Goal: Find specific page/section: Find specific page/section

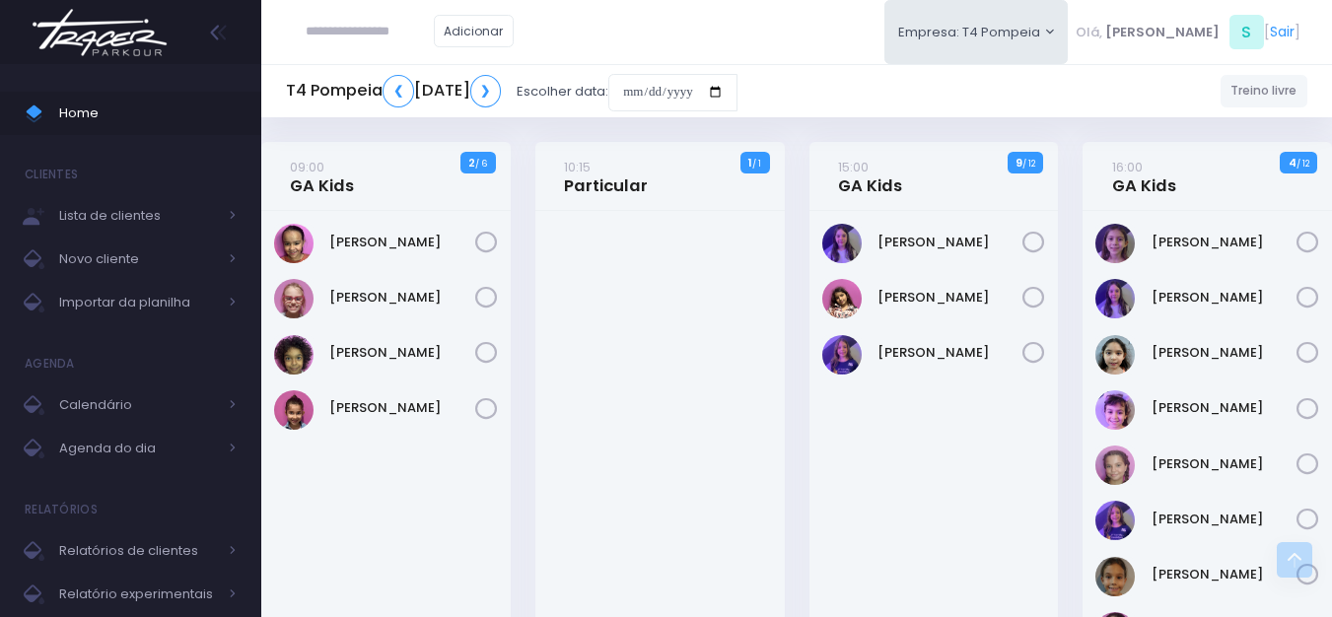
scroll to position [493, 0]
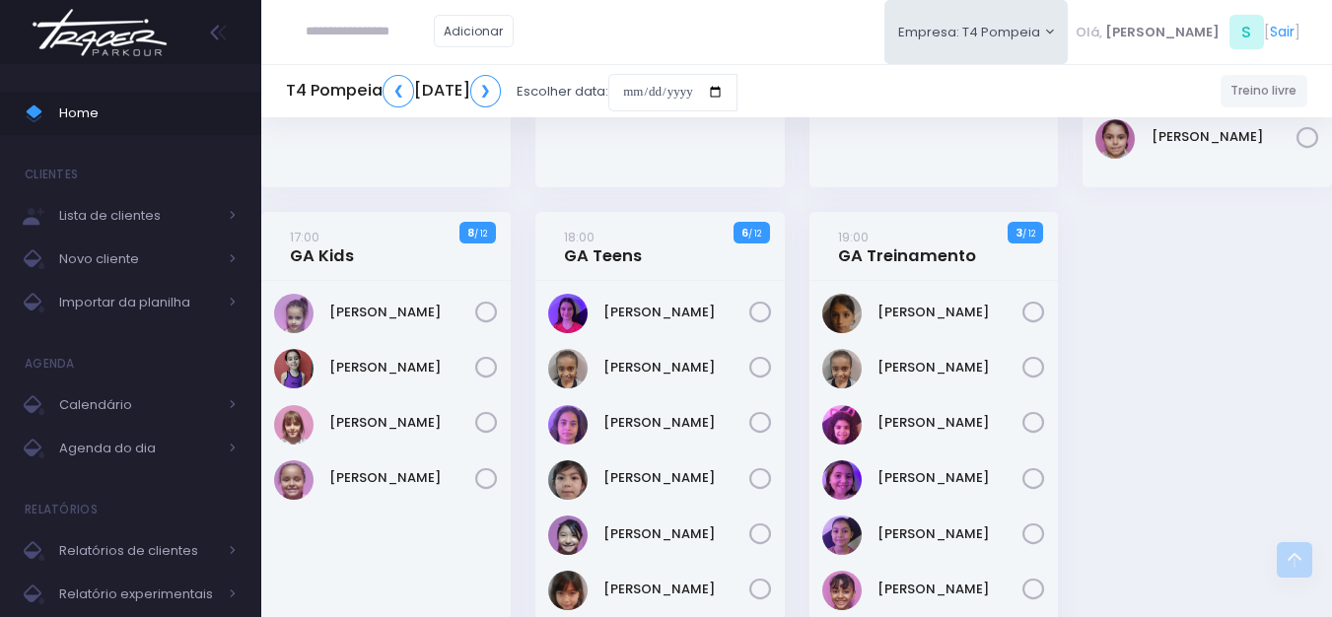
click at [111, 43] on img at bounding box center [100, 32] width 150 height 69
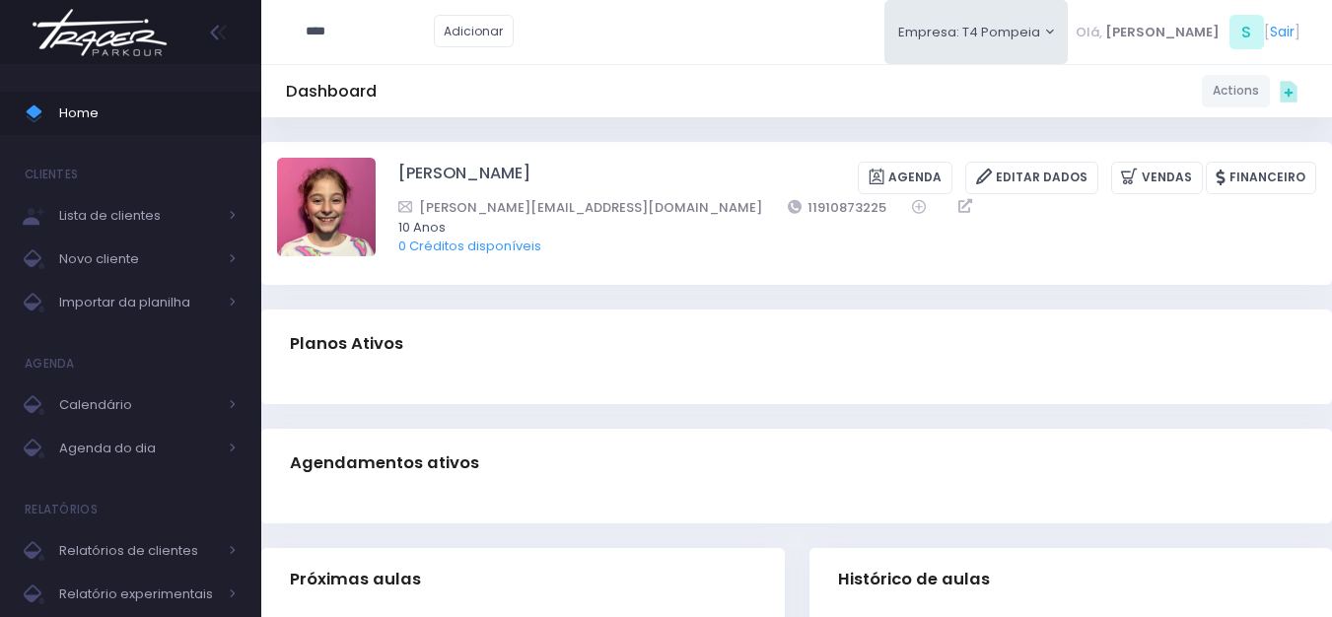
click at [114, 57] on img at bounding box center [100, 32] width 150 height 69
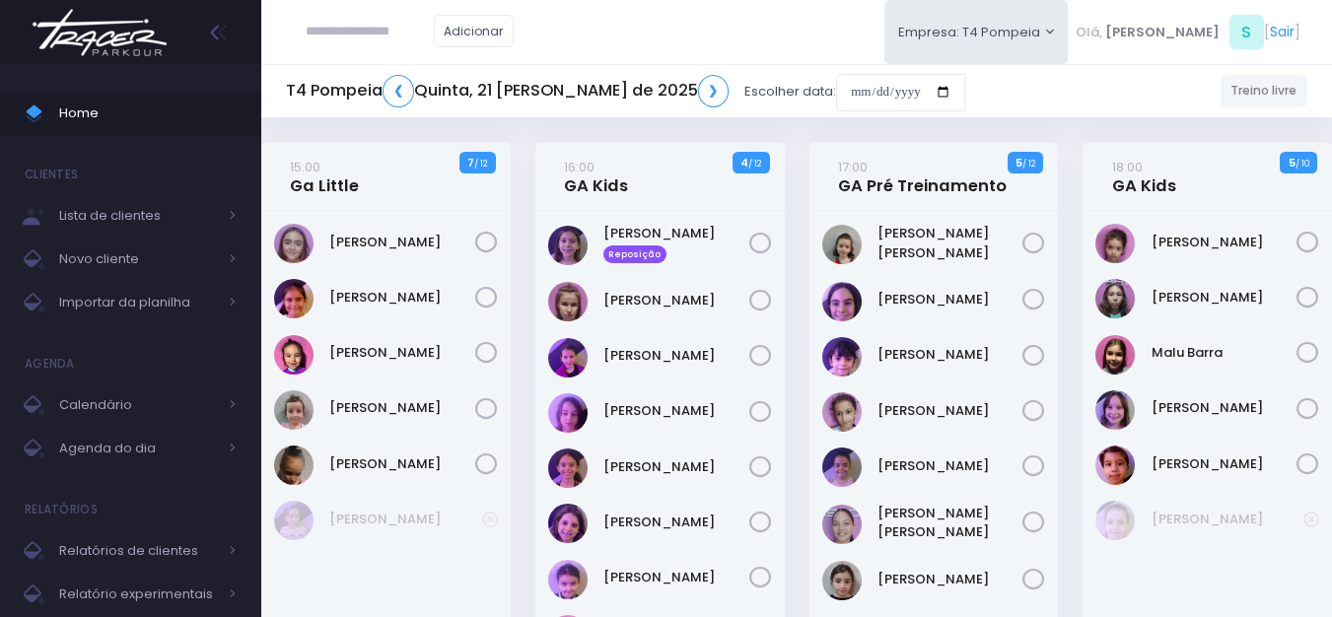
click at [365, 34] on input "text" at bounding box center [370, 31] width 128 height 37
type input "**********"
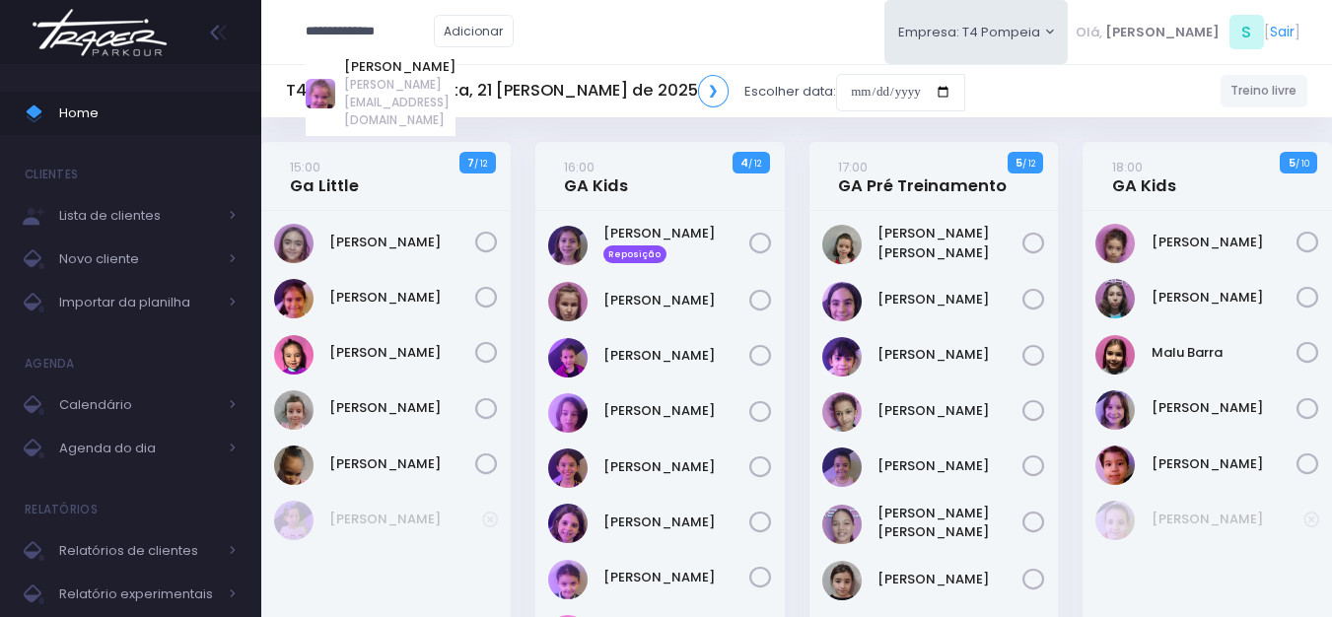
type input "**********"
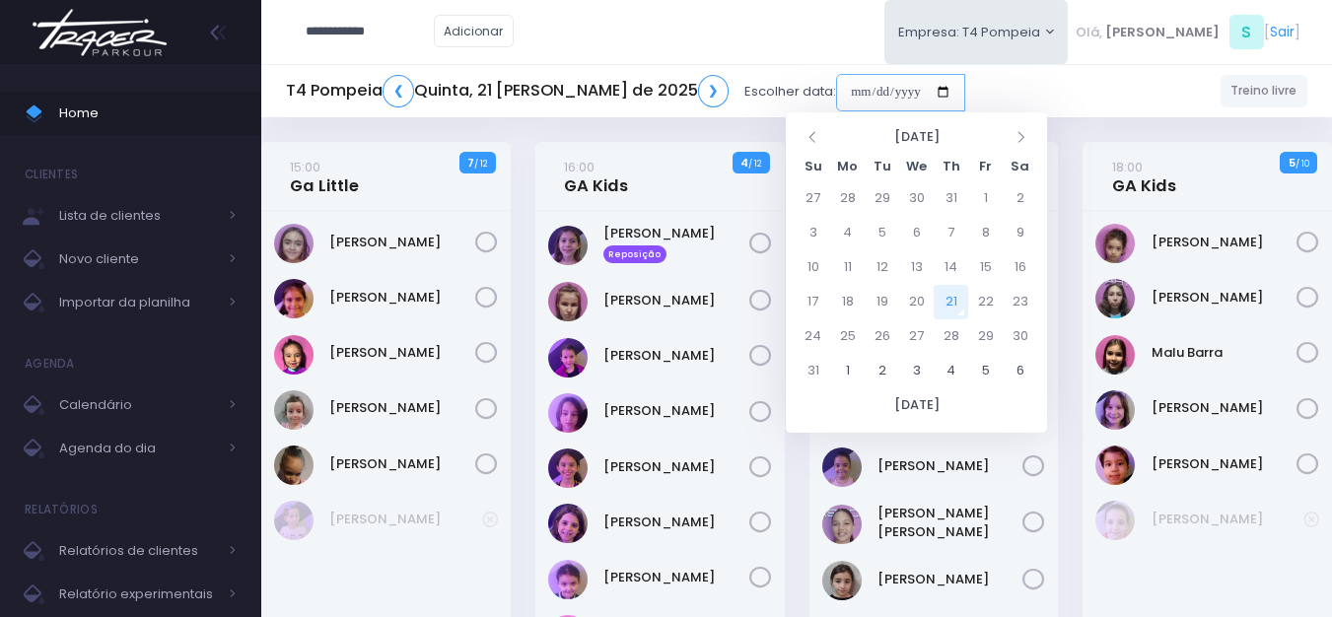
click at [836, 94] on input "date" at bounding box center [900, 92] width 129 height 37
click at [1013, 303] on td "23" at bounding box center [1020, 302] width 35 height 35
type input "**********"
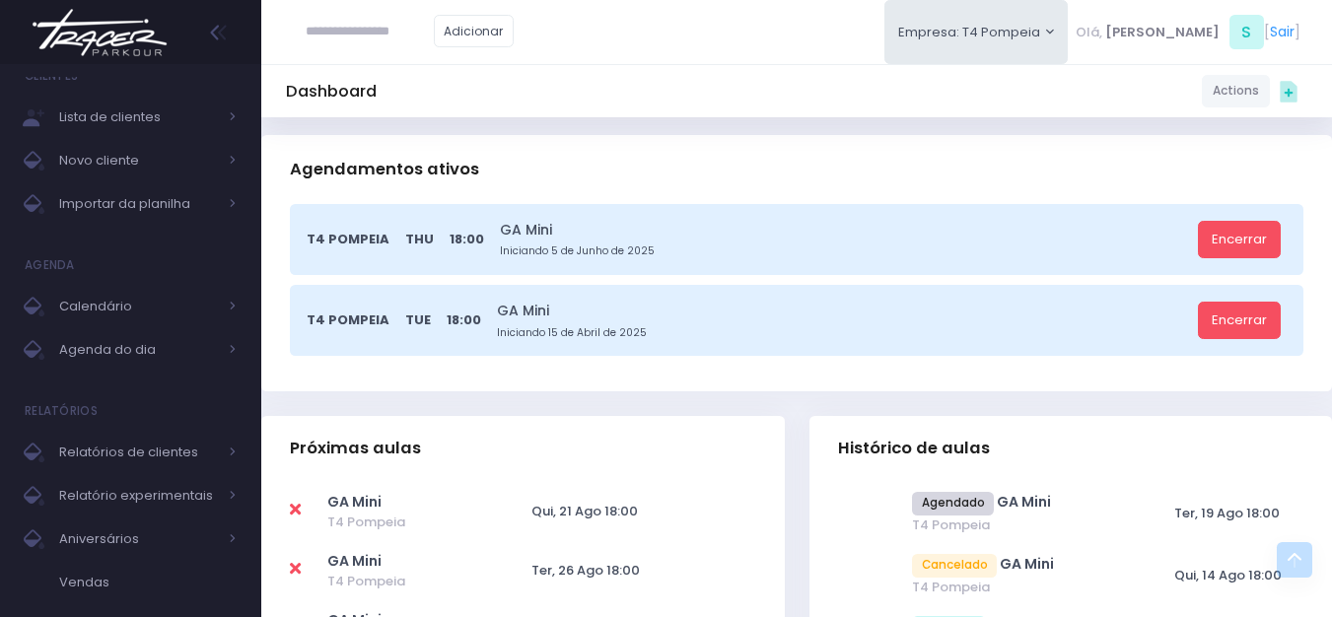
scroll to position [493, 0]
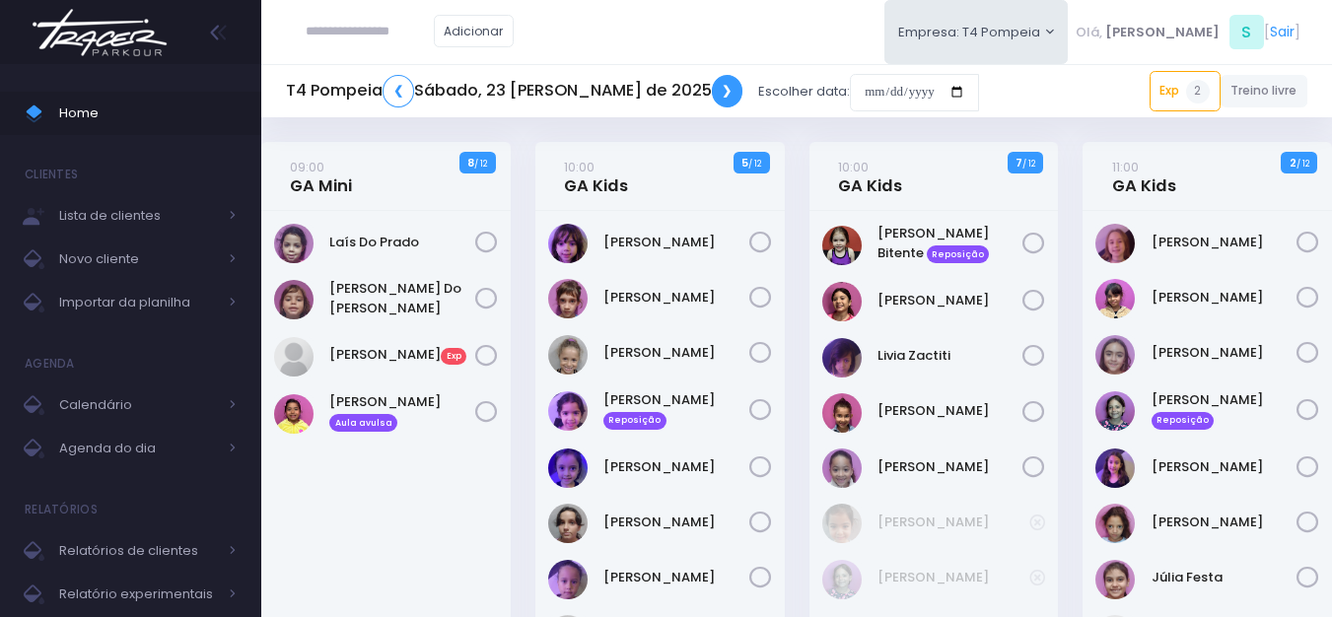
click at [712, 84] on link "❯" at bounding box center [728, 91] width 32 height 33
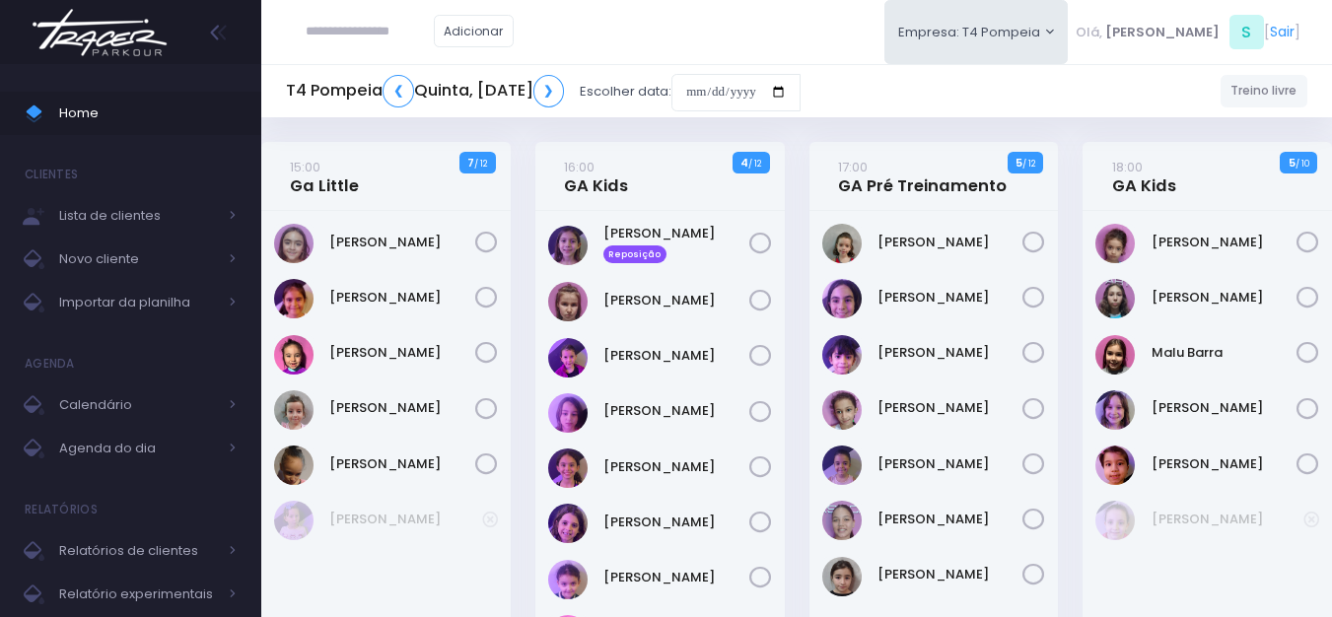
drag, startPoint x: 435, startPoint y: 280, endPoint x: 332, endPoint y: 276, distance: 102.6
click at [332, 276] on div "[PERSON_NAME]" at bounding box center [385, 447] width 249 height 472
copy link "[PERSON_NAME]"
drag, startPoint x: 421, startPoint y: 310, endPoint x: 402, endPoint y: 289, distance: 27.9
drag, startPoint x: 455, startPoint y: 389, endPoint x: 319, endPoint y: 397, distance: 135.3
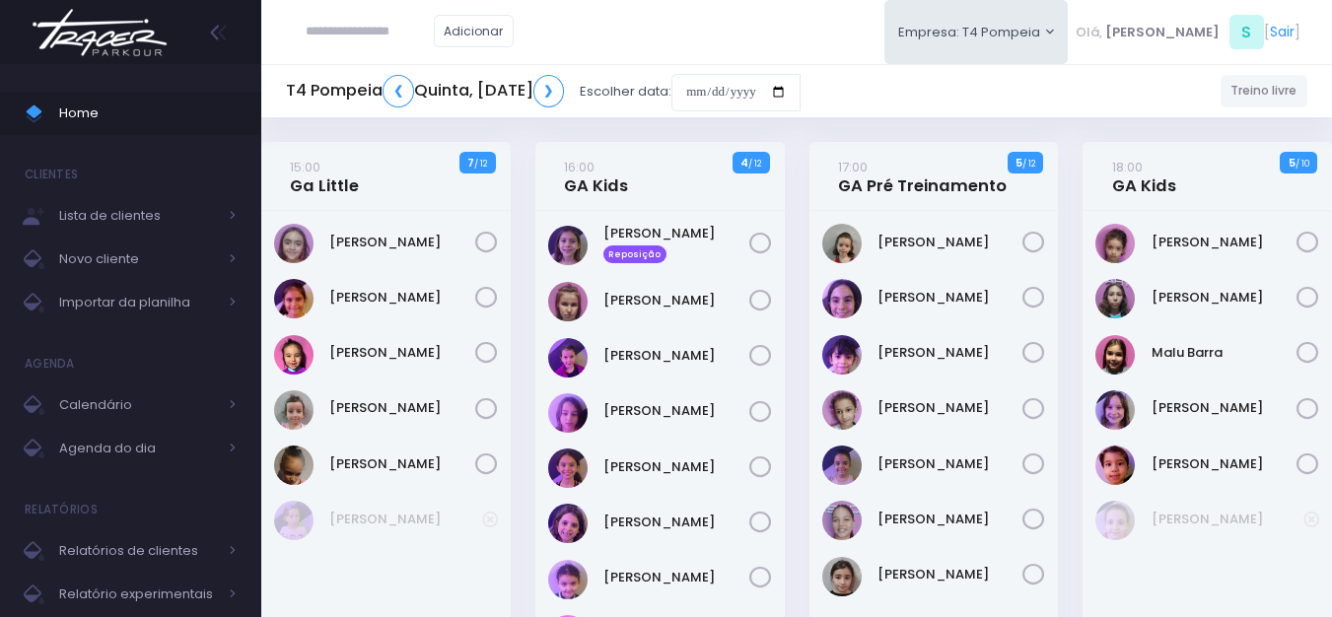
click at [319, 397] on div "[PERSON_NAME]" at bounding box center [386, 409] width 224 height 39
copy div "[PERSON_NAME]"
drag, startPoint x: 428, startPoint y: 285, endPoint x: 328, endPoint y: 276, distance: 100.0
click at [328, 276] on div "[PERSON_NAME]" at bounding box center [385, 447] width 249 height 472
copy link "[PERSON_NAME]"
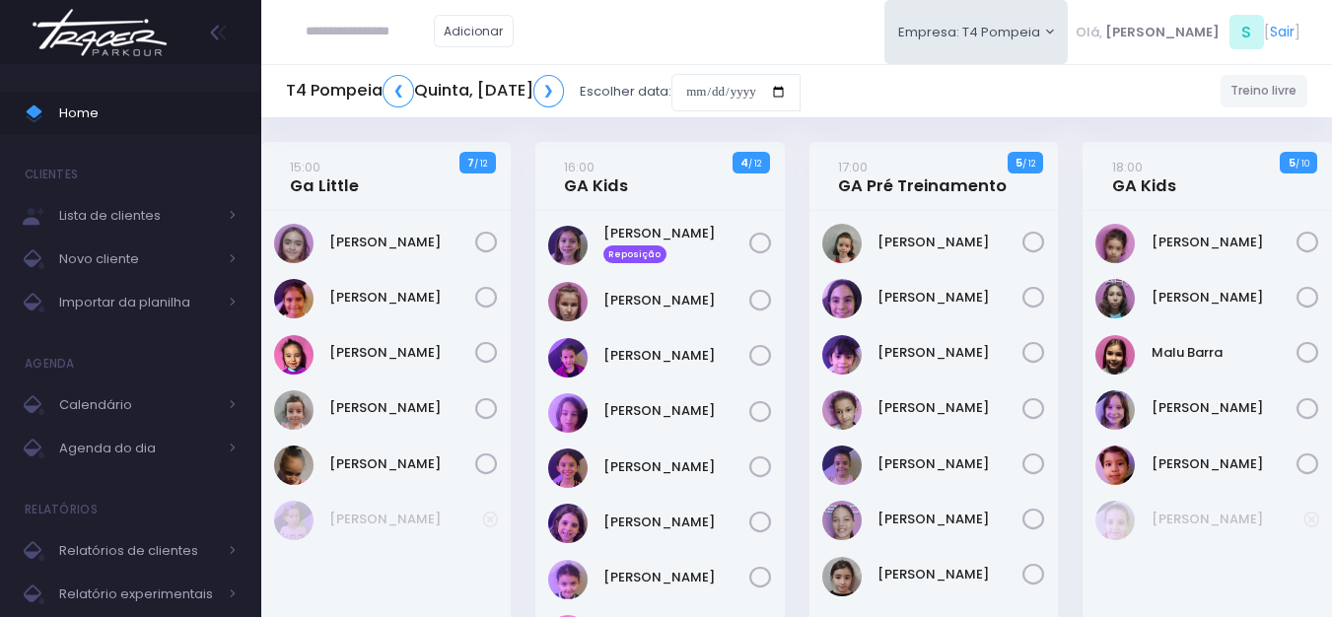
drag, startPoint x: 446, startPoint y: 393, endPoint x: 331, endPoint y: 378, distance: 115.5
click at [331, 378] on div "[PERSON_NAME]" at bounding box center [385, 447] width 249 height 472
copy link "[PERSON_NAME]"
drag, startPoint x: 725, startPoint y: 212, endPoint x: 599, endPoint y: 227, distance: 127.1
click at [599, 227] on div "[PERSON_NAME] Reposição" at bounding box center [659, 447] width 249 height 472
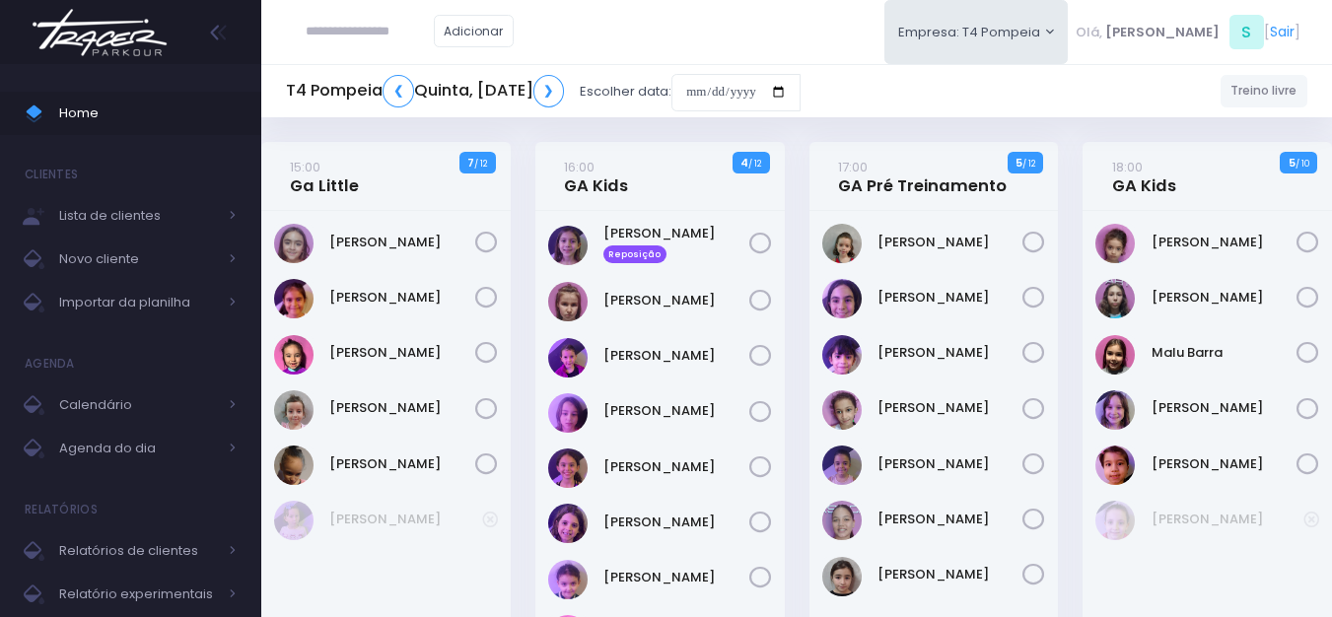
drag, startPoint x: 733, startPoint y: 282, endPoint x: 605, endPoint y: 273, distance: 127.5
click at [605, 273] on div "[PERSON_NAME] Reposição" at bounding box center [659, 447] width 249 height 472
copy link "[PERSON_NAME]"
drag, startPoint x: 688, startPoint y: 340, endPoint x: 601, endPoint y: 341, distance: 86.8
click at [601, 341] on div "[PERSON_NAME]" at bounding box center [660, 357] width 224 height 39
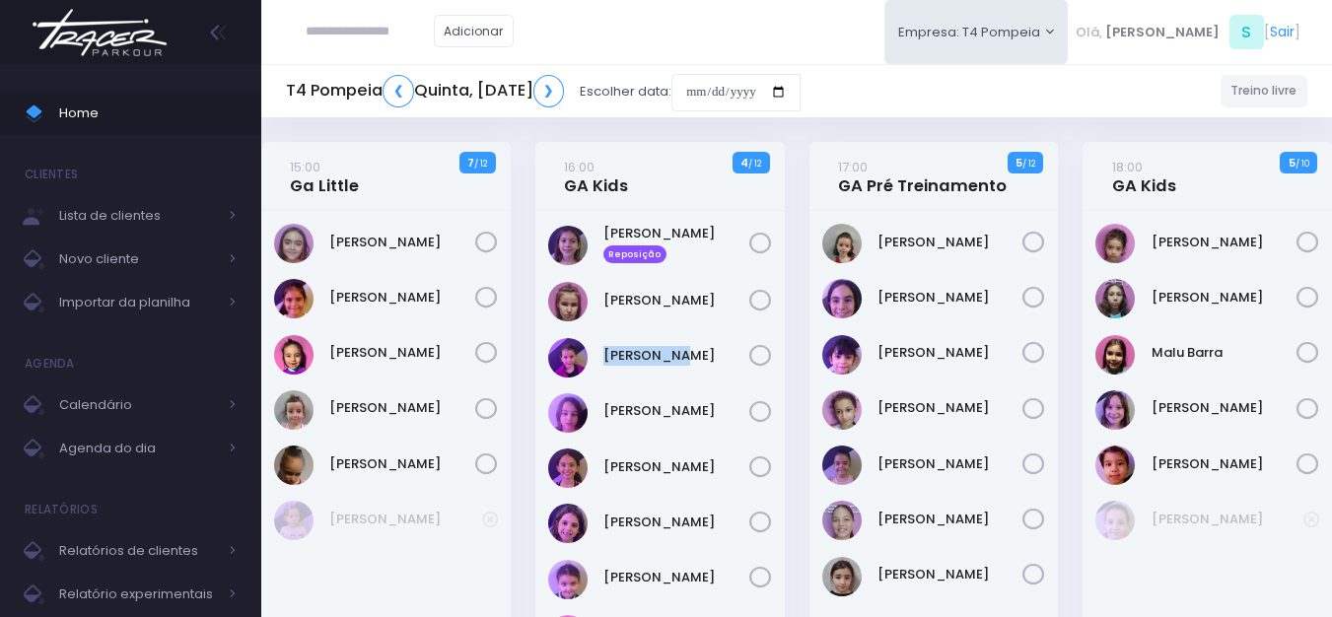
copy link "[PERSON_NAME]"
drag, startPoint x: 713, startPoint y: 391, endPoint x: 601, endPoint y: 391, distance: 112.4
click at [601, 391] on div "[PERSON_NAME] Reposição" at bounding box center [659, 447] width 249 height 472
copy link "[PERSON_NAME]"
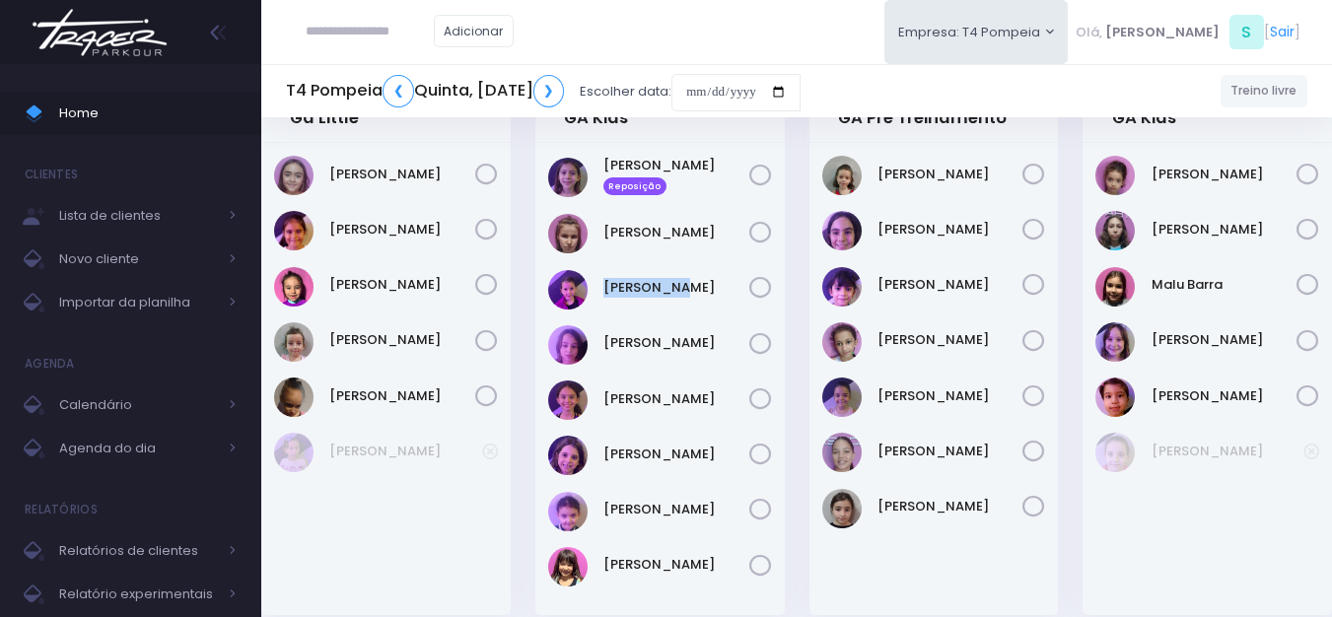
scroll to position [197, 0]
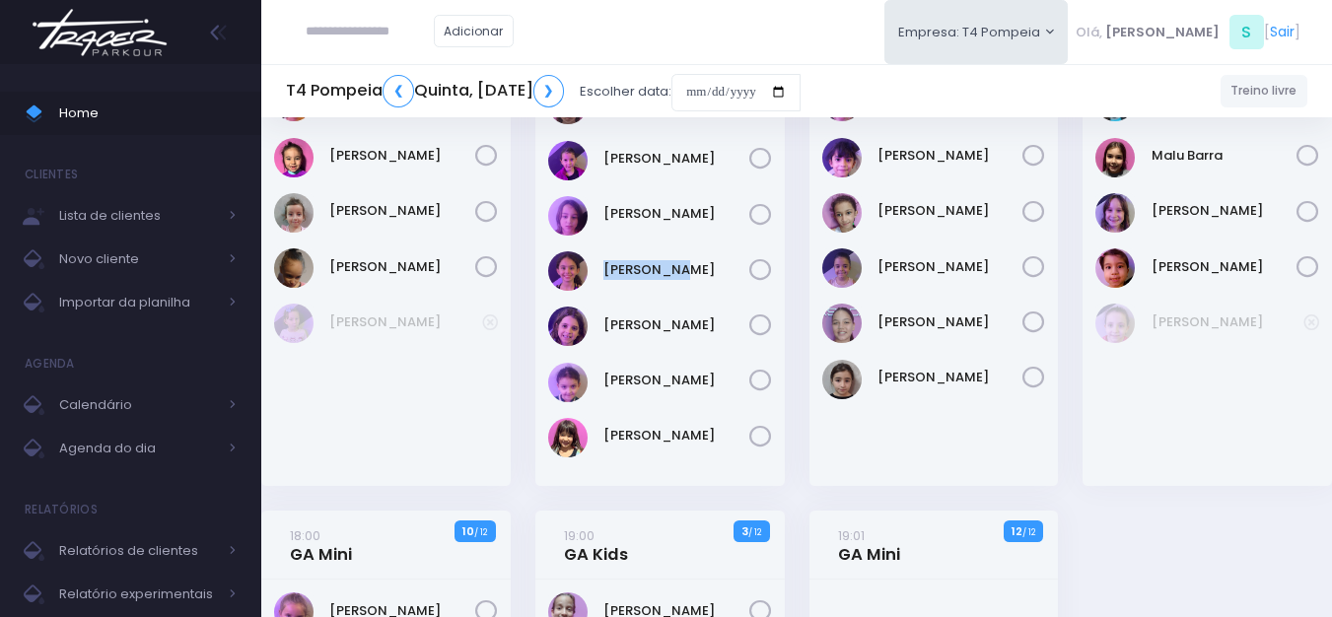
drag, startPoint x: 691, startPoint y: 249, endPoint x: 601, endPoint y: 253, distance: 90.8
click at [601, 253] on div "[PERSON_NAME] Reposição" at bounding box center [659, 250] width 249 height 472
copy link "[PERSON_NAME]"
drag, startPoint x: 709, startPoint y: 312, endPoint x: 599, endPoint y: 308, distance: 110.5
click at [599, 308] on div "[PERSON_NAME]" at bounding box center [660, 326] width 224 height 39
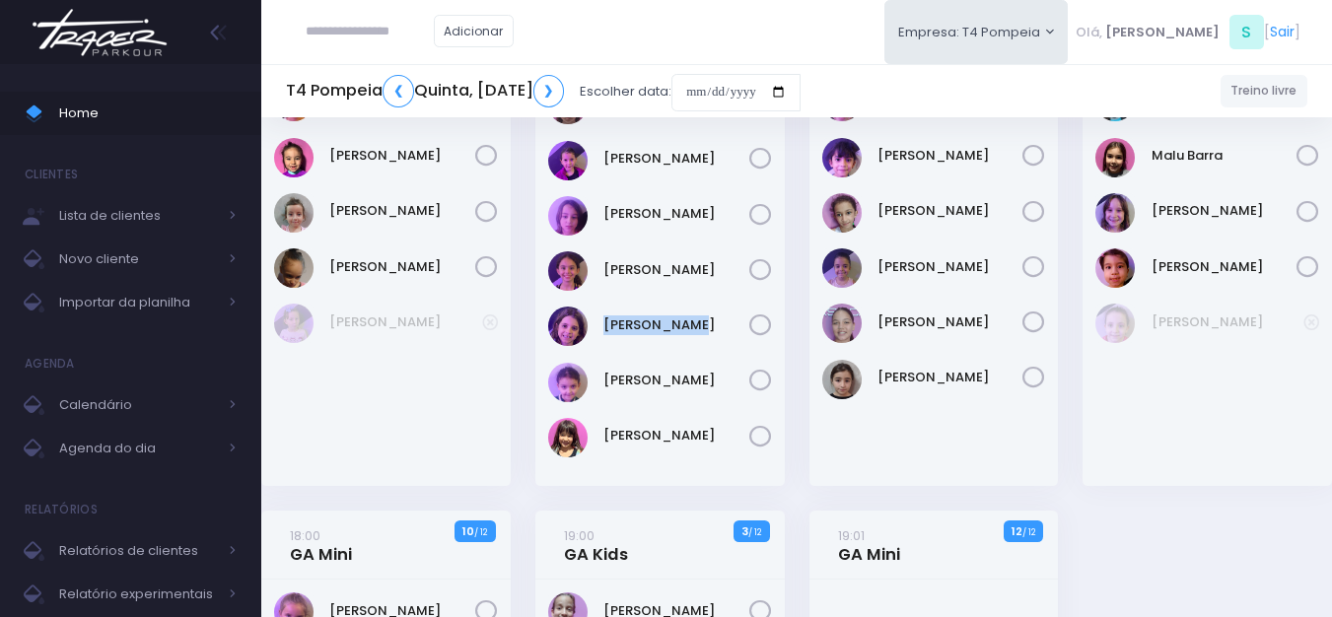
copy link "[PERSON_NAME]"
drag, startPoint x: 697, startPoint y: 363, endPoint x: 600, endPoint y: 359, distance: 97.7
click at [600, 359] on div "[PERSON_NAME] Reposição" at bounding box center [659, 250] width 249 height 472
copy link "[PERSON_NAME]"
drag, startPoint x: 728, startPoint y: 418, endPoint x: 606, endPoint y: 411, distance: 121.5
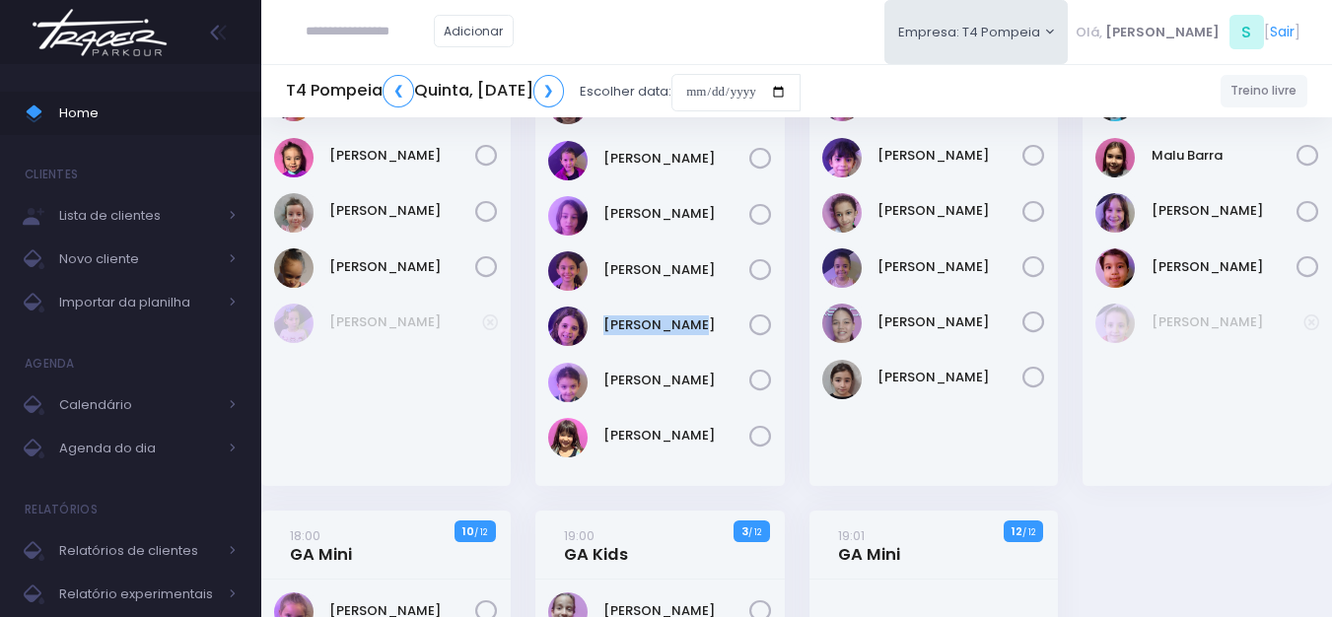
click at [606, 411] on div "[PERSON_NAME] Reposição" at bounding box center [659, 250] width 249 height 472
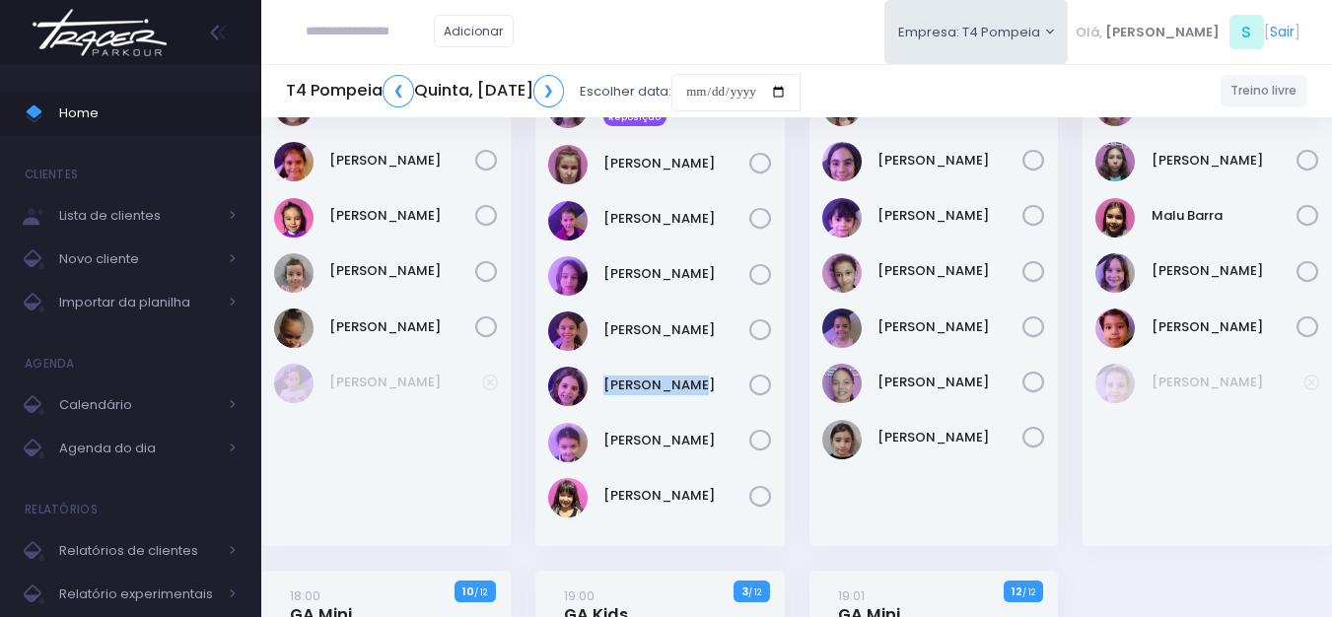
scroll to position [0, 0]
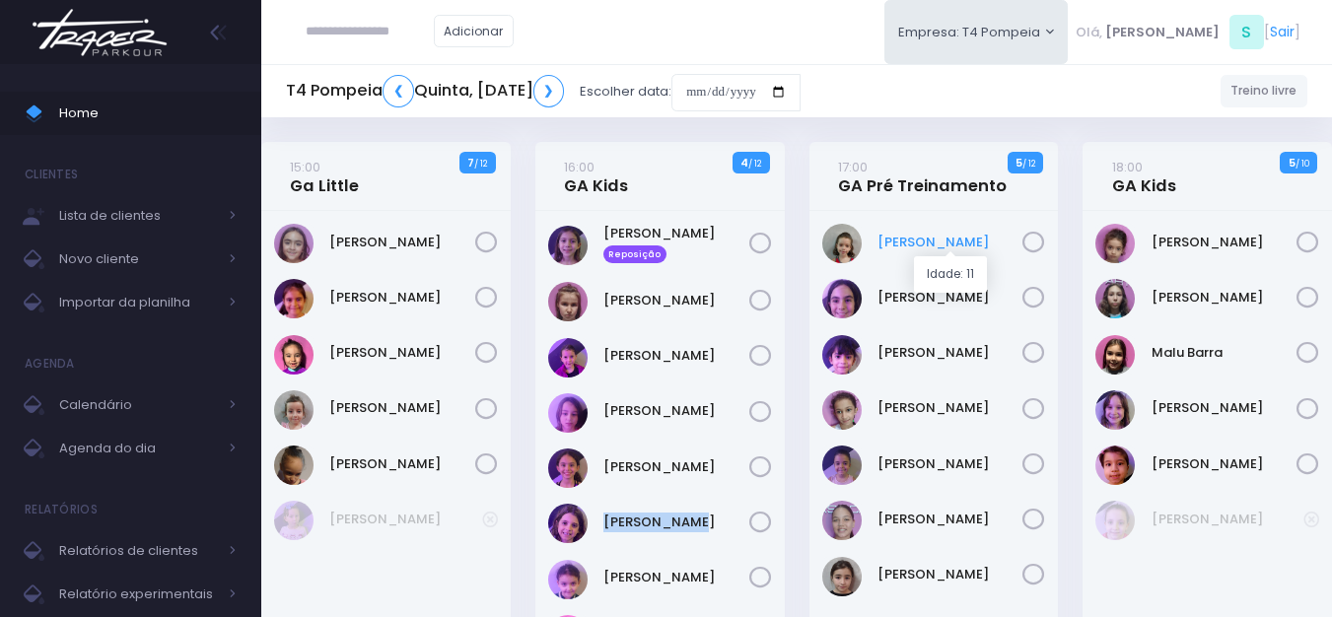
drag, startPoint x: 1016, startPoint y: 227, endPoint x: 880, endPoint y: 233, distance: 136.2
click at [880, 233] on div "[PERSON_NAME]" at bounding box center [934, 243] width 224 height 39
drag, startPoint x: 975, startPoint y: 338, endPoint x: 878, endPoint y: 332, distance: 97.8
click at [878, 332] on div "[PERSON_NAME]" at bounding box center [934, 447] width 249 height 472
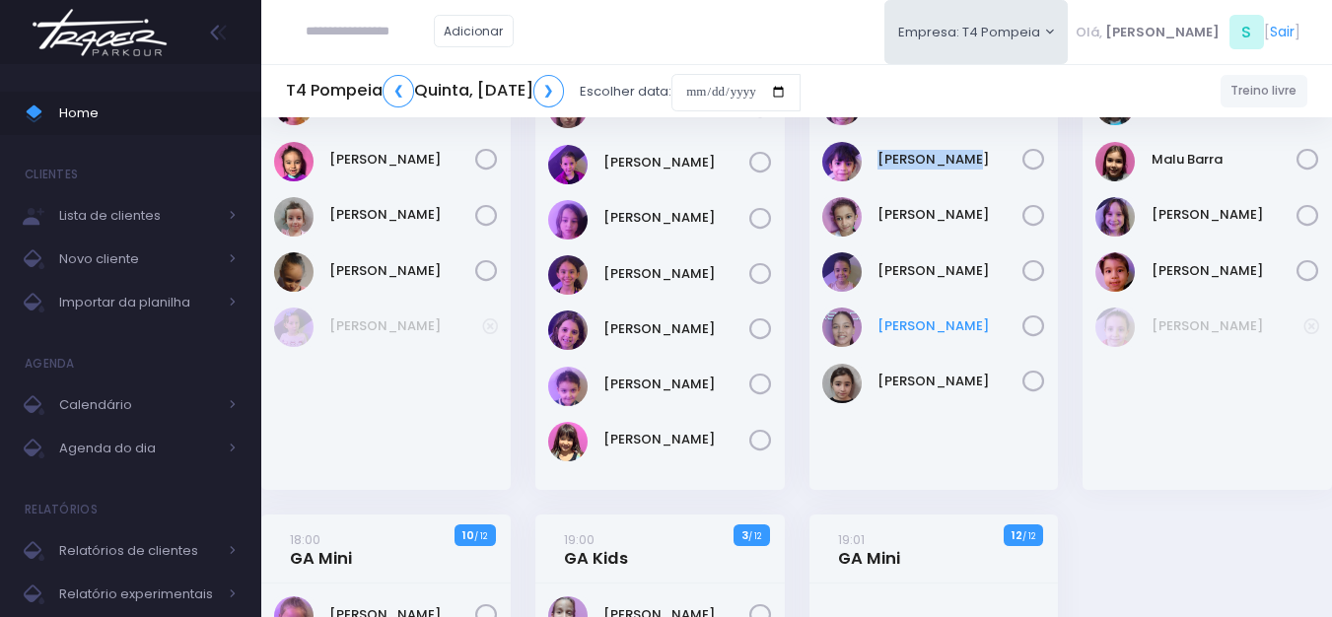
scroll to position [197, 0]
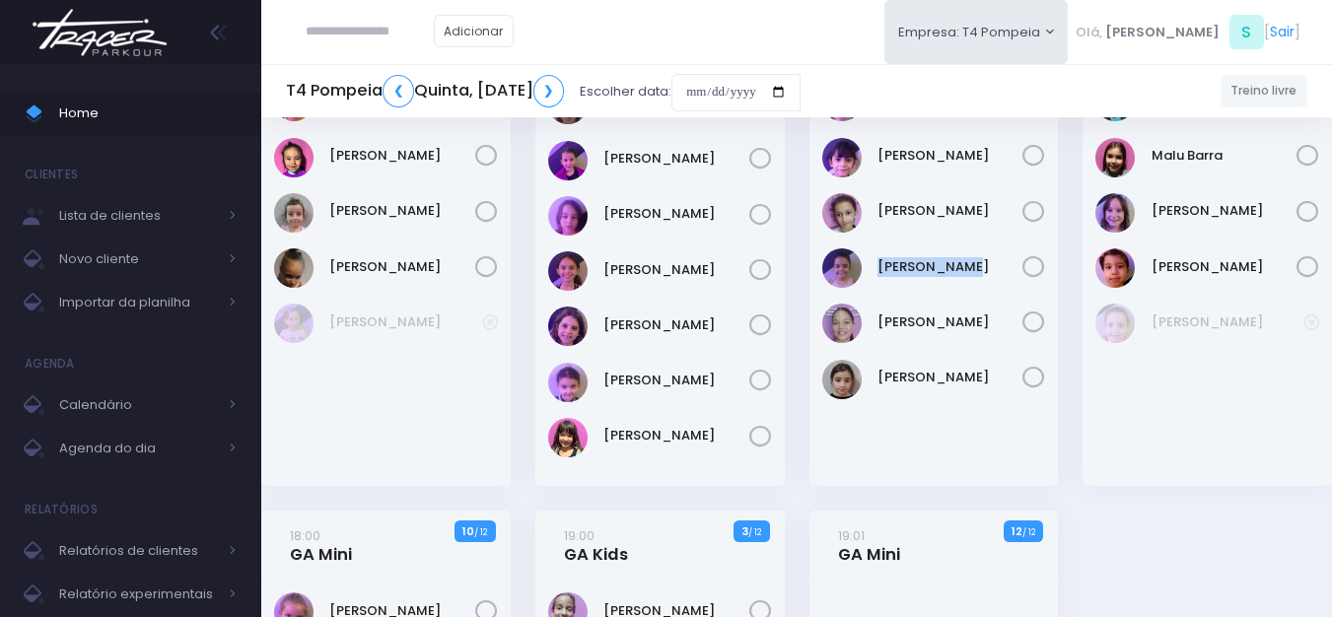
drag, startPoint x: 956, startPoint y: 248, endPoint x: 875, endPoint y: 244, distance: 82.0
click at [875, 244] on div "[PERSON_NAME]" at bounding box center [934, 250] width 249 height 472
drag, startPoint x: 1018, startPoint y: 297, endPoint x: 882, endPoint y: 299, distance: 136.1
click at [882, 299] on div "[PERSON_NAME]" at bounding box center [934, 250] width 249 height 472
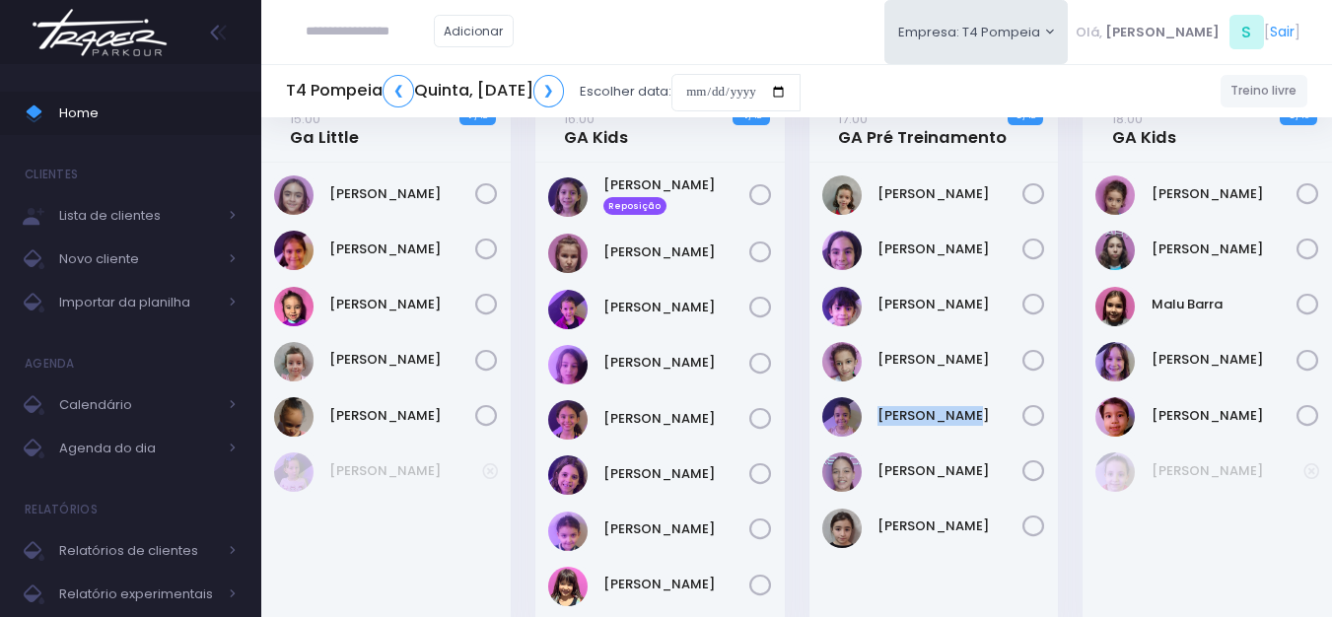
scroll to position [0, 0]
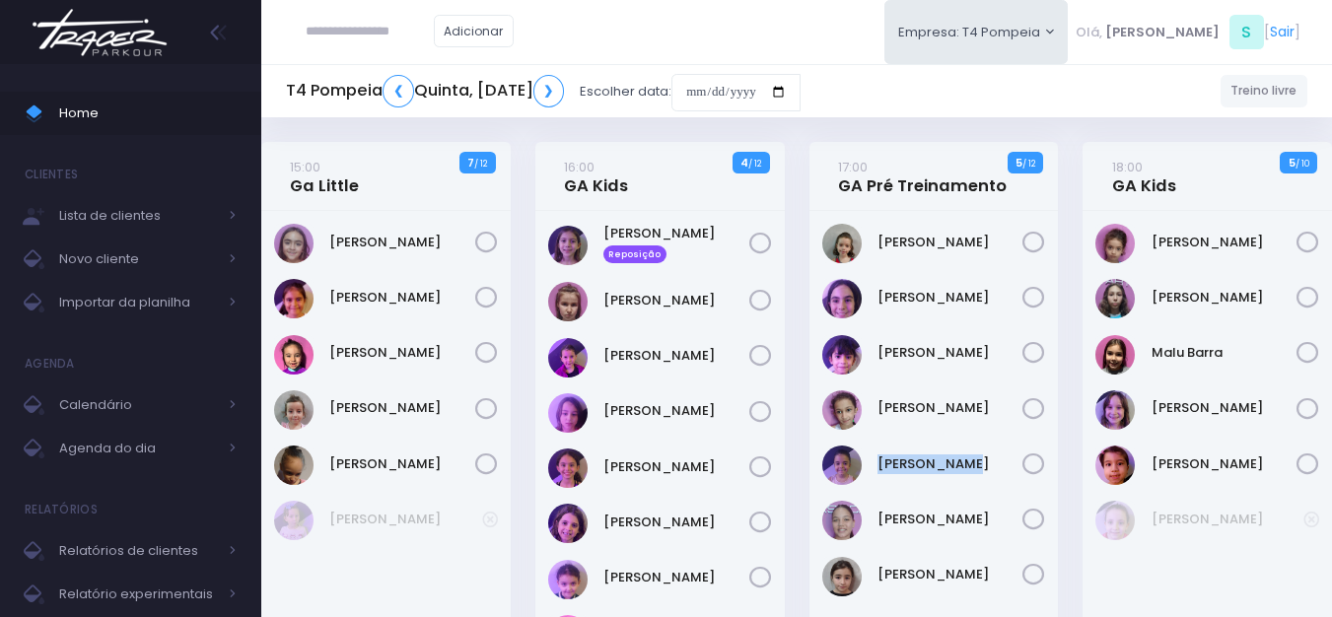
drag, startPoint x: 1268, startPoint y: 218, endPoint x: 1122, endPoint y: 228, distance: 146.3
click at [1122, 228] on div "[PERSON_NAME]" at bounding box center [1207, 447] width 249 height 472
click at [1261, 283] on div "[PERSON_NAME]" at bounding box center [1207, 298] width 224 height 39
drag, startPoint x: 1260, startPoint y: 389, endPoint x: 1151, endPoint y: 388, distance: 109.5
click at [1151, 388] on div "[PERSON_NAME]" at bounding box center [1207, 447] width 249 height 472
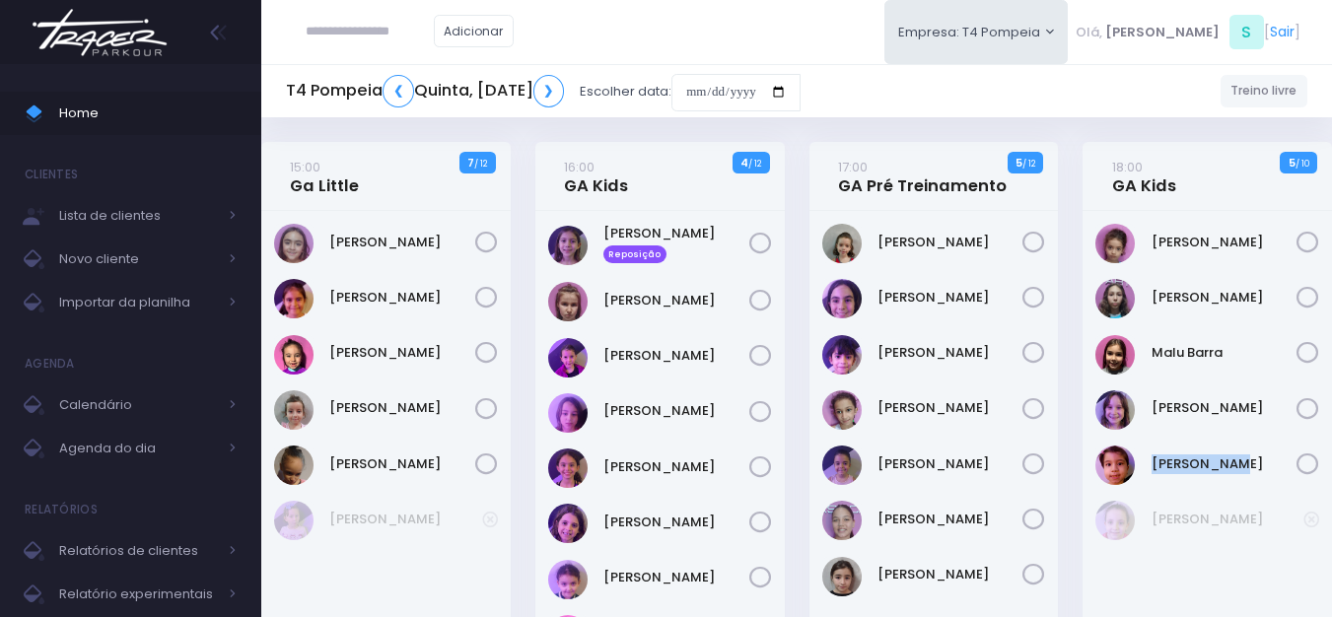
drag, startPoint x: 1228, startPoint y: 449, endPoint x: 1147, endPoint y: 447, distance: 80.9
click at [1147, 447] on div "[PERSON_NAME]" at bounding box center [1207, 465] width 224 height 39
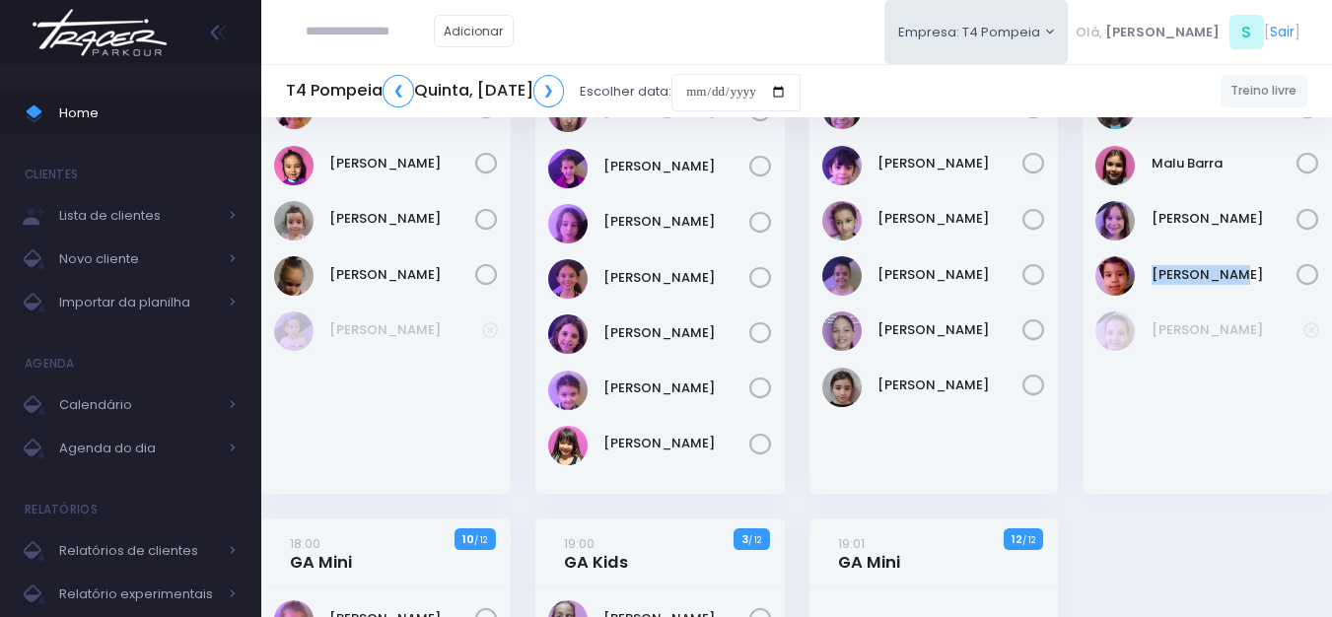
scroll to position [197, 0]
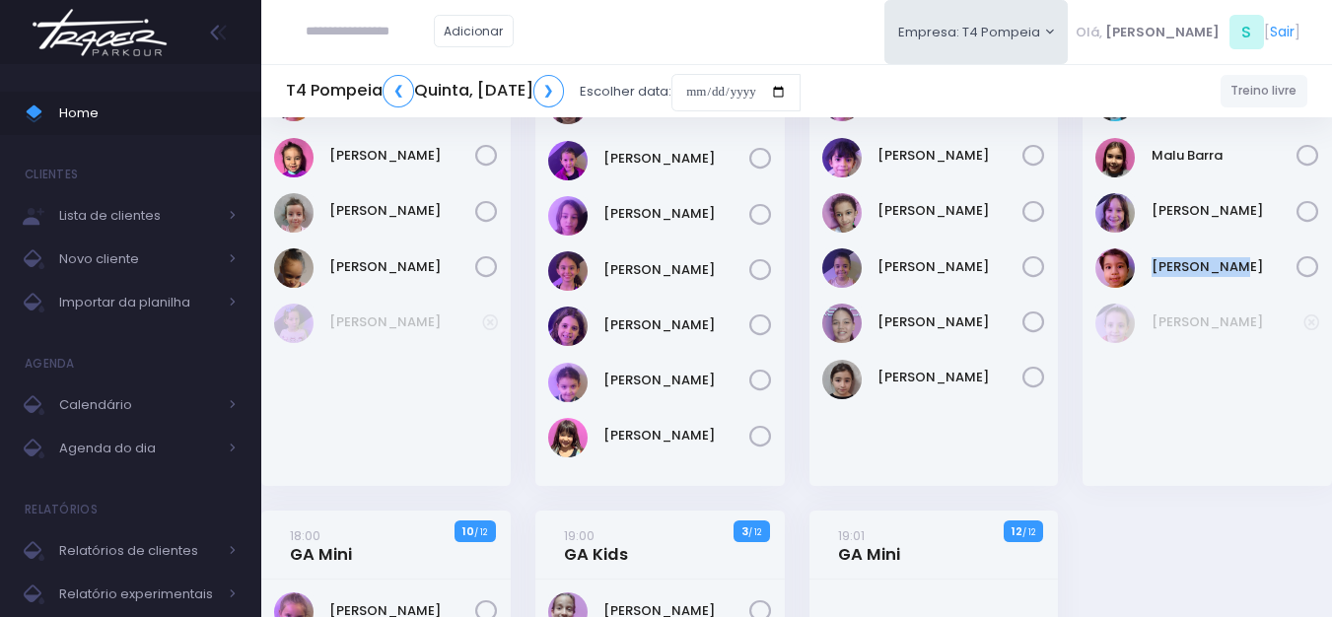
drag, startPoint x: 1266, startPoint y: 197, endPoint x: 1150, endPoint y: 197, distance: 116.4
click at [1150, 197] on div "[PERSON_NAME]" at bounding box center [1207, 212] width 224 height 39
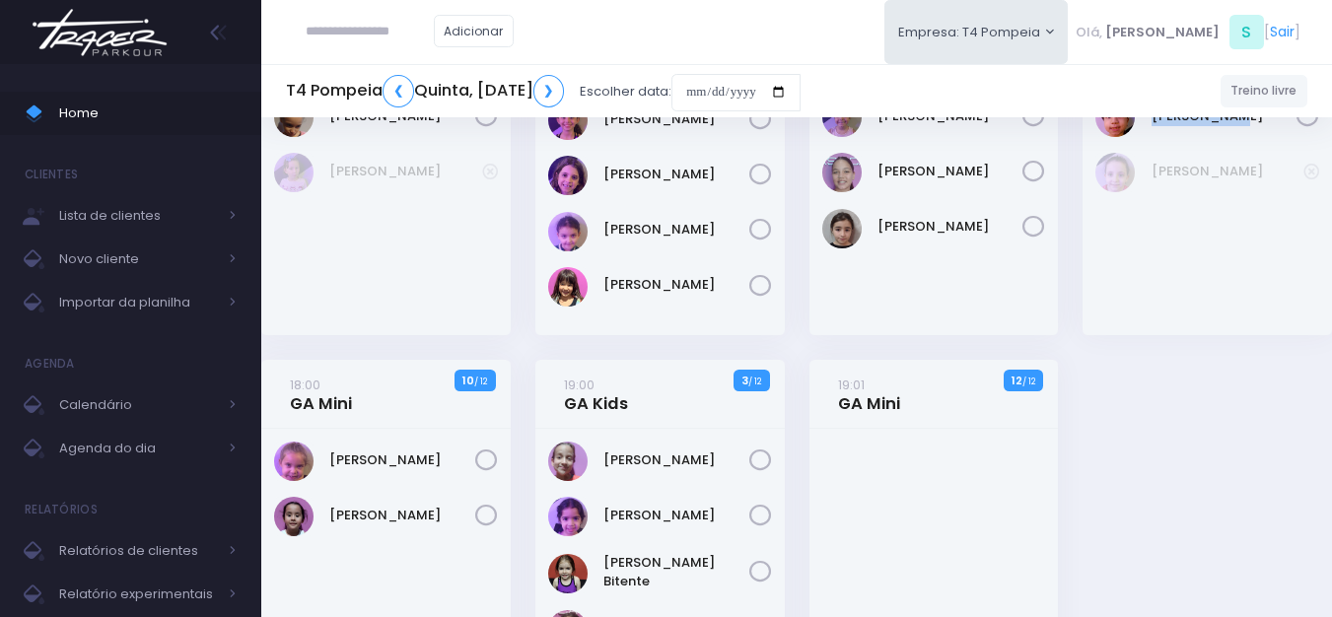
scroll to position [394, 0]
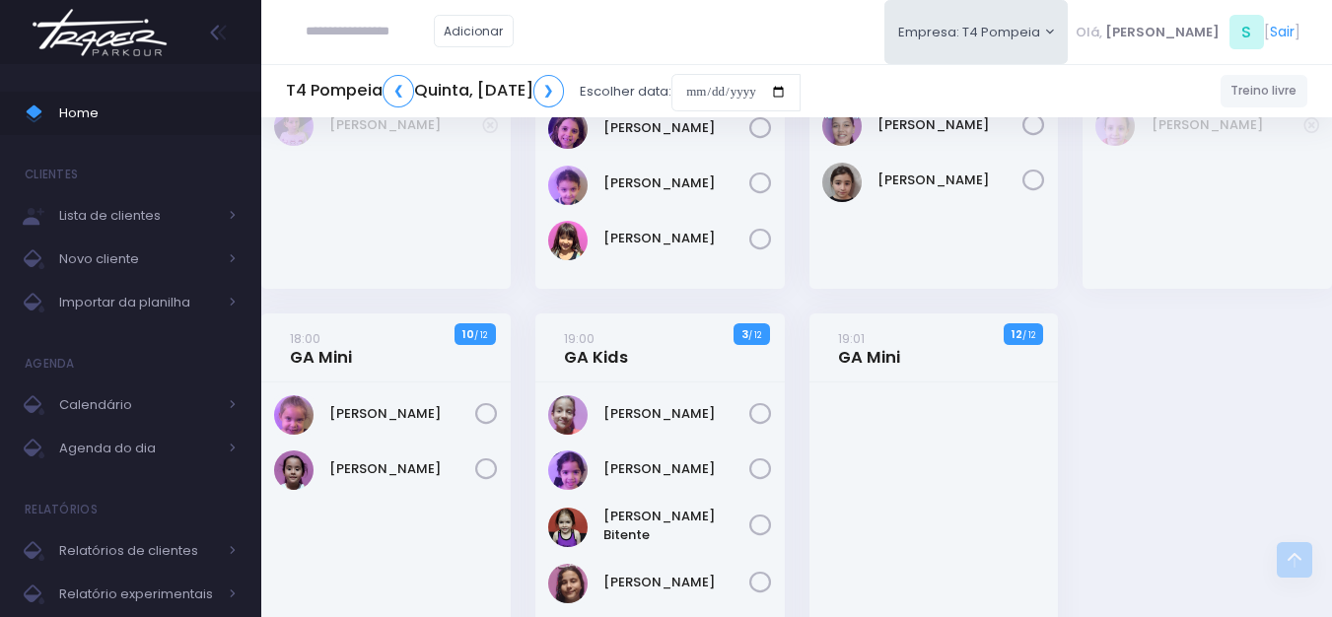
drag, startPoint x: 720, startPoint y: 397, endPoint x: 605, endPoint y: 391, distance: 114.5
drag, startPoint x: 692, startPoint y: 455, endPoint x: 602, endPoint y: 450, distance: 89.9
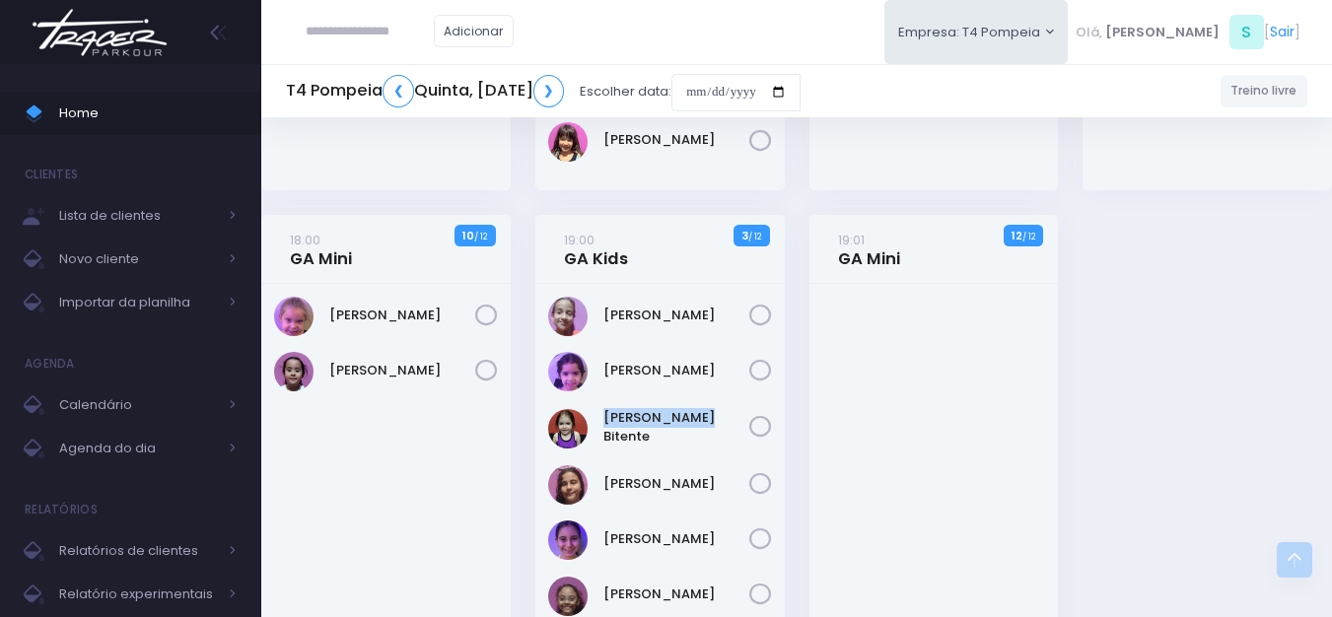
drag, startPoint x: 708, startPoint y: 404, endPoint x: 595, endPoint y: 401, distance: 113.4
click at [595, 401] on div "[PERSON_NAME]" at bounding box center [659, 548] width 249 height 528
drag, startPoint x: 701, startPoint y: 469, endPoint x: 669, endPoint y: 463, distance: 33.1
click at [674, 470] on div "[PERSON_NAME]" at bounding box center [660, 484] width 224 height 39
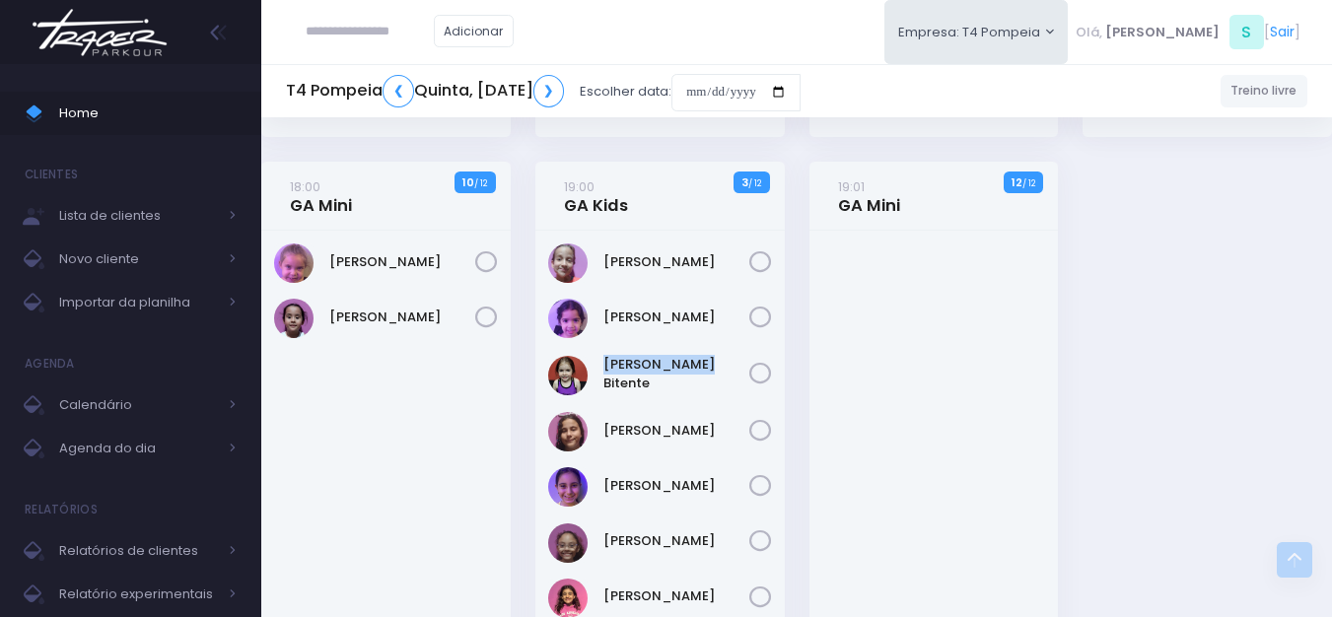
scroll to position [592, 0]
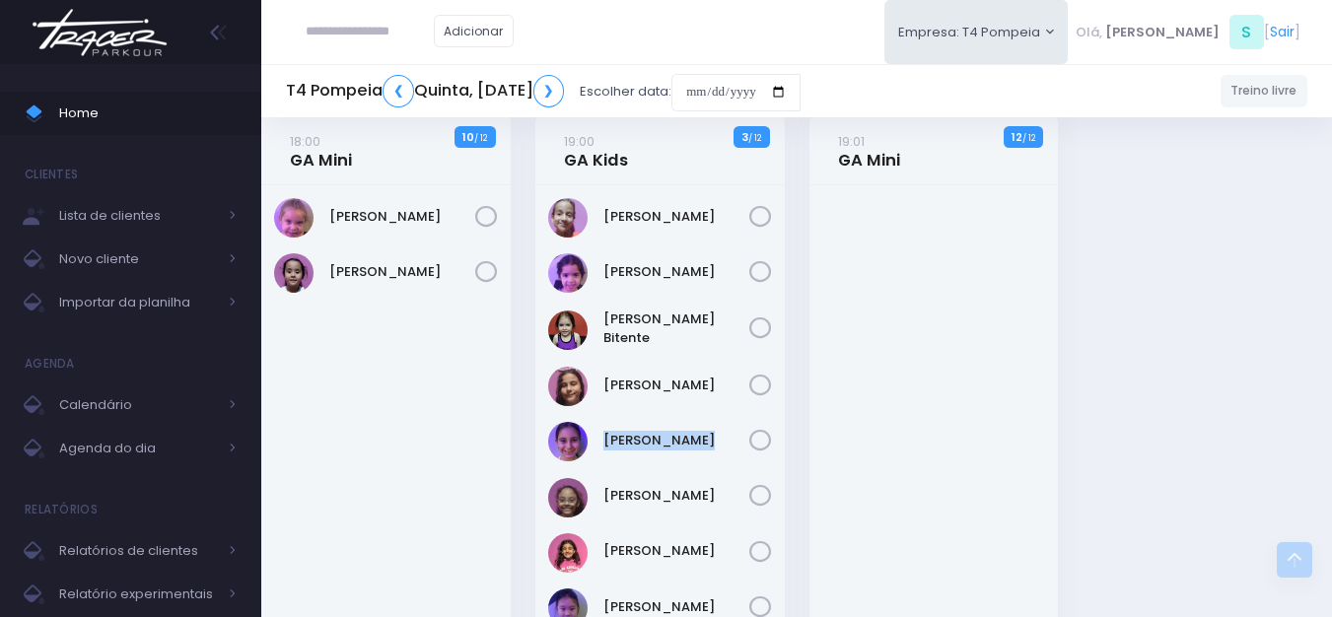
drag, startPoint x: 705, startPoint y: 419, endPoint x: 601, endPoint y: 423, distance: 104.6
click at [601, 423] on div "[PERSON_NAME]" at bounding box center [659, 449] width 249 height 528
drag, startPoint x: 730, startPoint y: 470, endPoint x: 594, endPoint y: 470, distance: 136.1
click at [594, 470] on div "[PERSON_NAME]" at bounding box center [659, 449] width 249 height 528
click at [890, 449] on div at bounding box center [934, 449] width 249 height 528
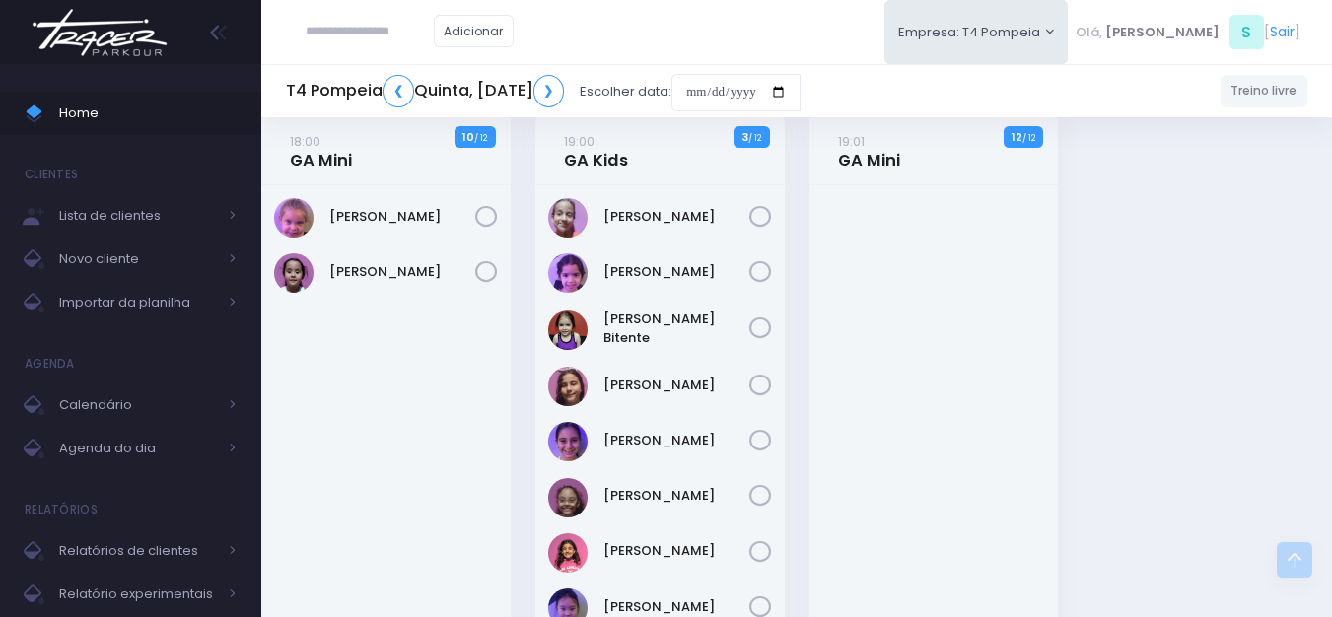
drag, startPoint x: 729, startPoint y: 469, endPoint x: 600, endPoint y: 478, distance: 129.5
click at [600, 478] on div "[PERSON_NAME]" at bounding box center [659, 449] width 249 height 528
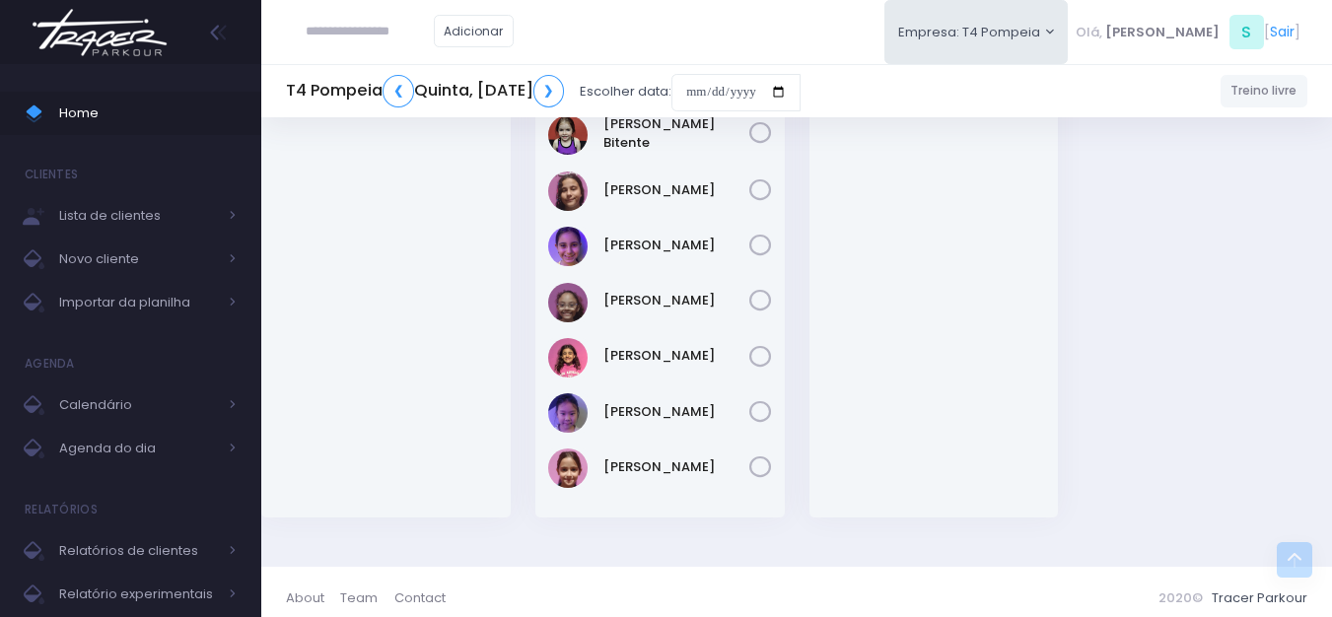
scroll to position [789, 0]
drag, startPoint x: 671, startPoint y: 397, endPoint x: 604, endPoint y: 389, distance: 67.5
click at [604, 389] on div "[PERSON_NAME]" at bounding box center [659, 252] width 249 height 528
drag, startPoint x: 701, startPoint y: 449, endPoint x: 602, endPoint y: 452, distance: 98.6
click at [602, 452] on div "[PERSON_NAME]" at bounding box center [660, 466] width 224 height 39
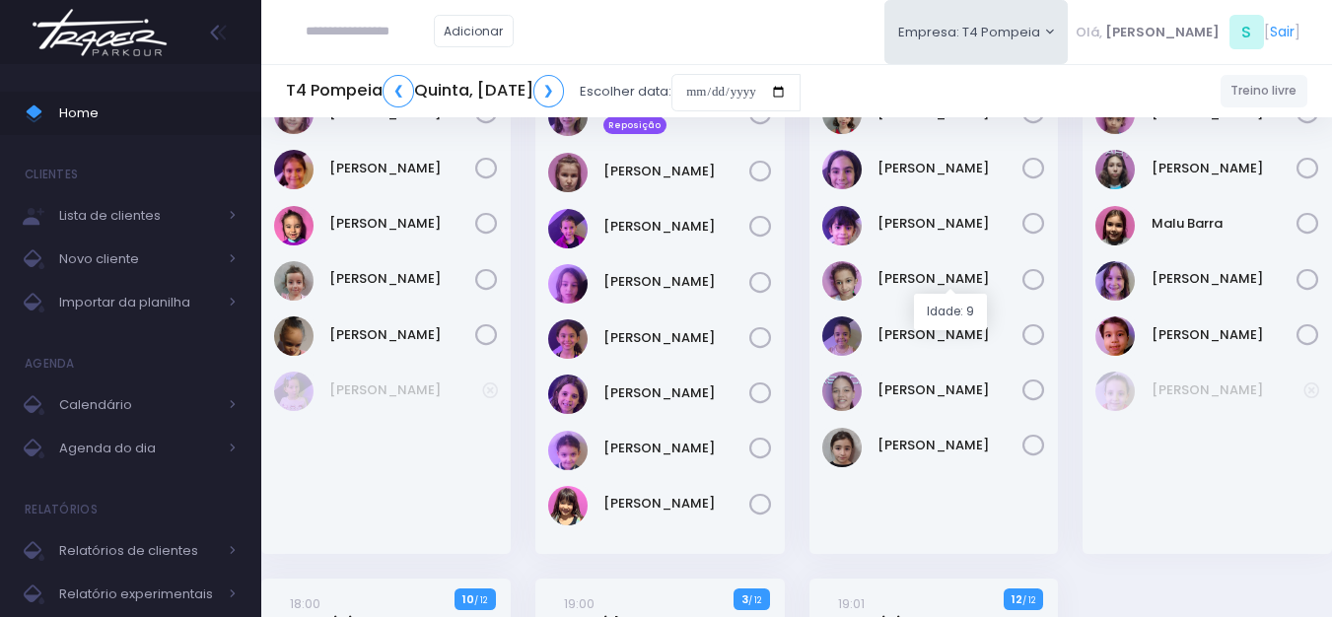
scroll to position [99, 0]
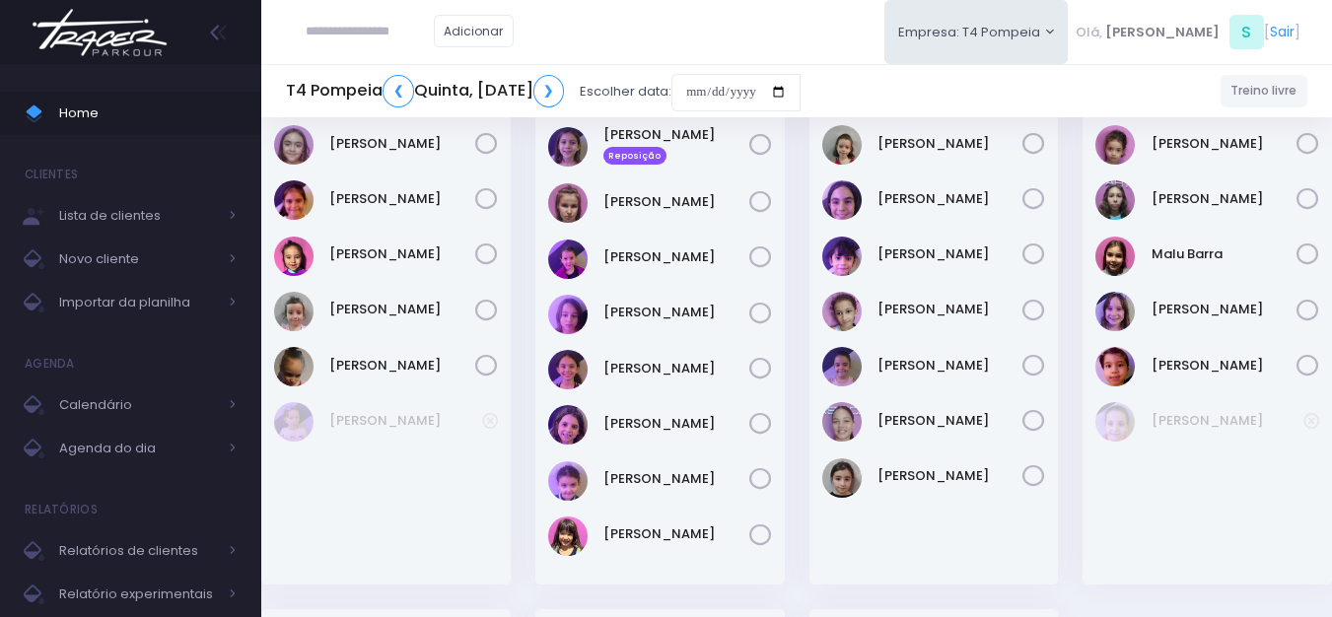
click at [357, 28] on input "text" at bounding box center [370, 31] width 128 height 37
paste input "*****"
type input "*****"
drag, startPoint x: 358, startPoint y: 37, endPoint x: 224, endPoint y: 50, distance: 134.7
click at [224, 50] on div "Home Clientes Lista de clientes Novo cliente Importar da planilha [GEOGRAPHIC_D…" at bounding box center [666, 610] width 1332 height 1418
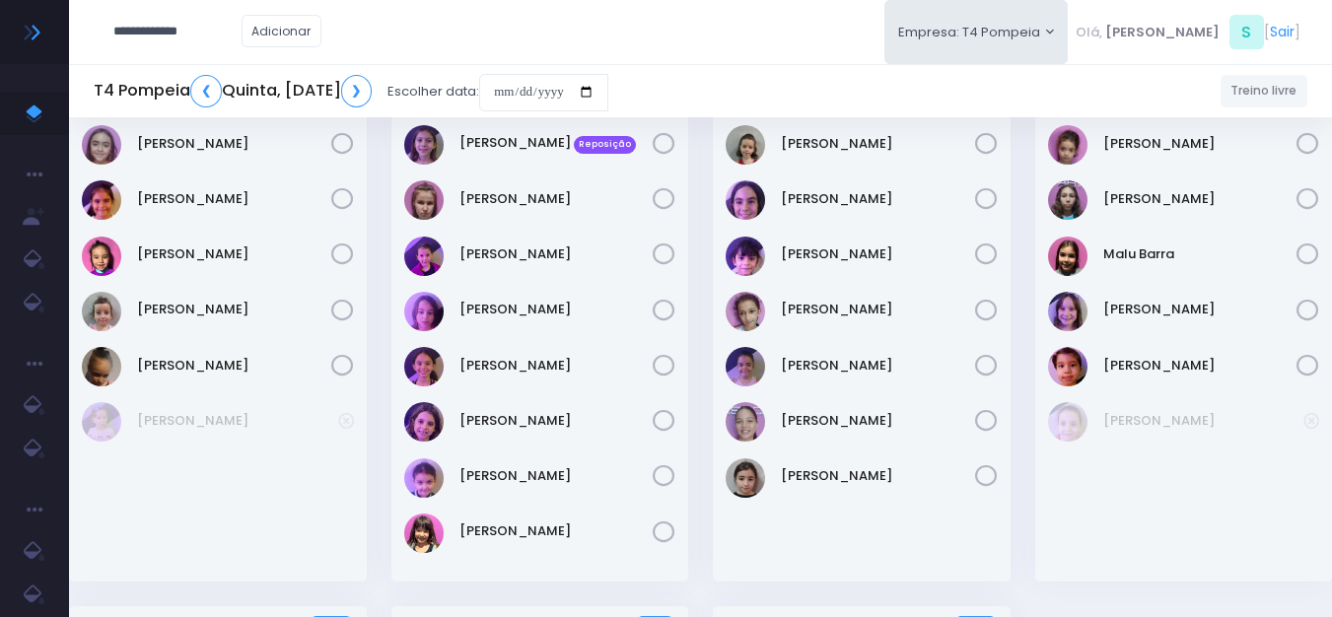
drag, startPoint x: 189, startPoint y: 32, endPoint x: 200, endPoint y: 35, distance: 11.5
click at [189, 33] on input "**********" at bounding box center [177, 31] width 128 height 37
type input "**********"
click at [216, 61] on link "[PERSON_NAME]" at bounding box center [207, 67] width 111 height 20
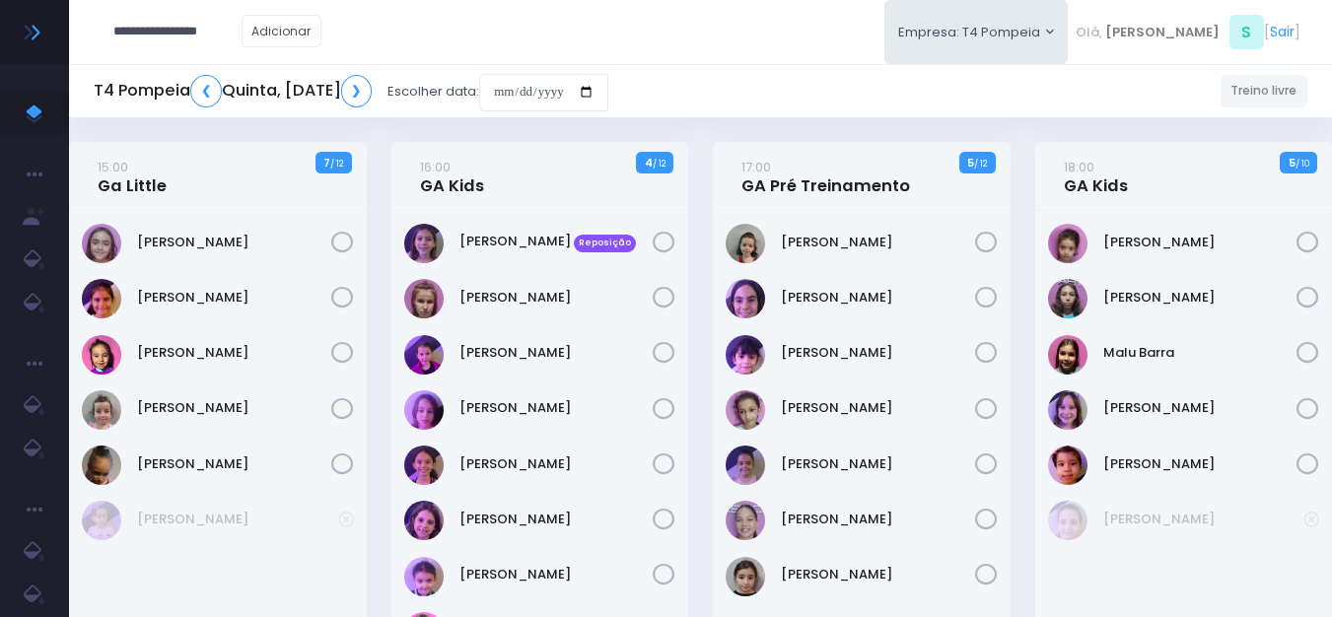
type input "**********"
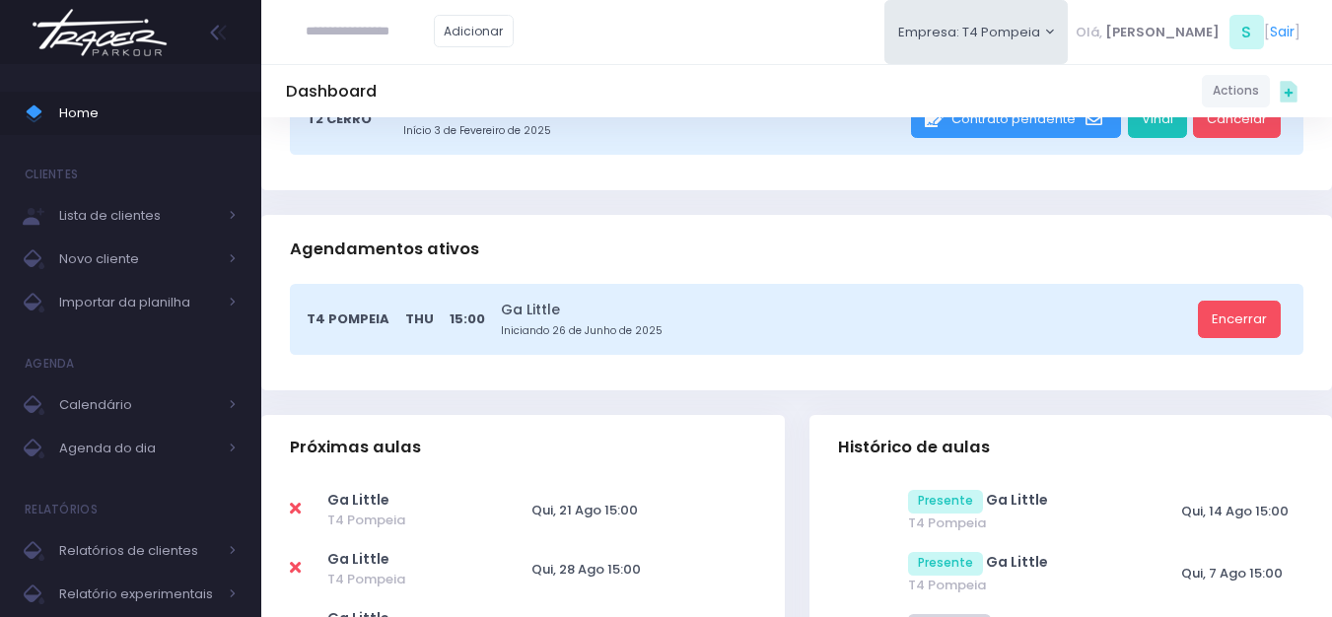
scroll to position [296, 0]
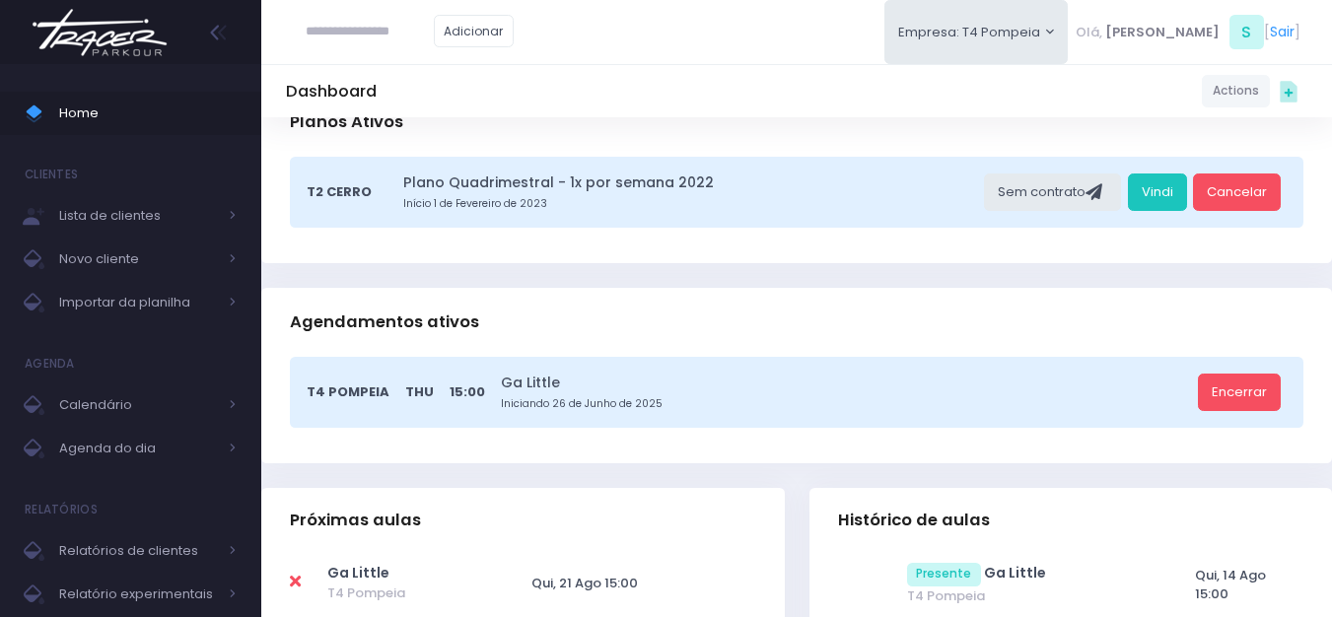
scroll to position [197, 0]
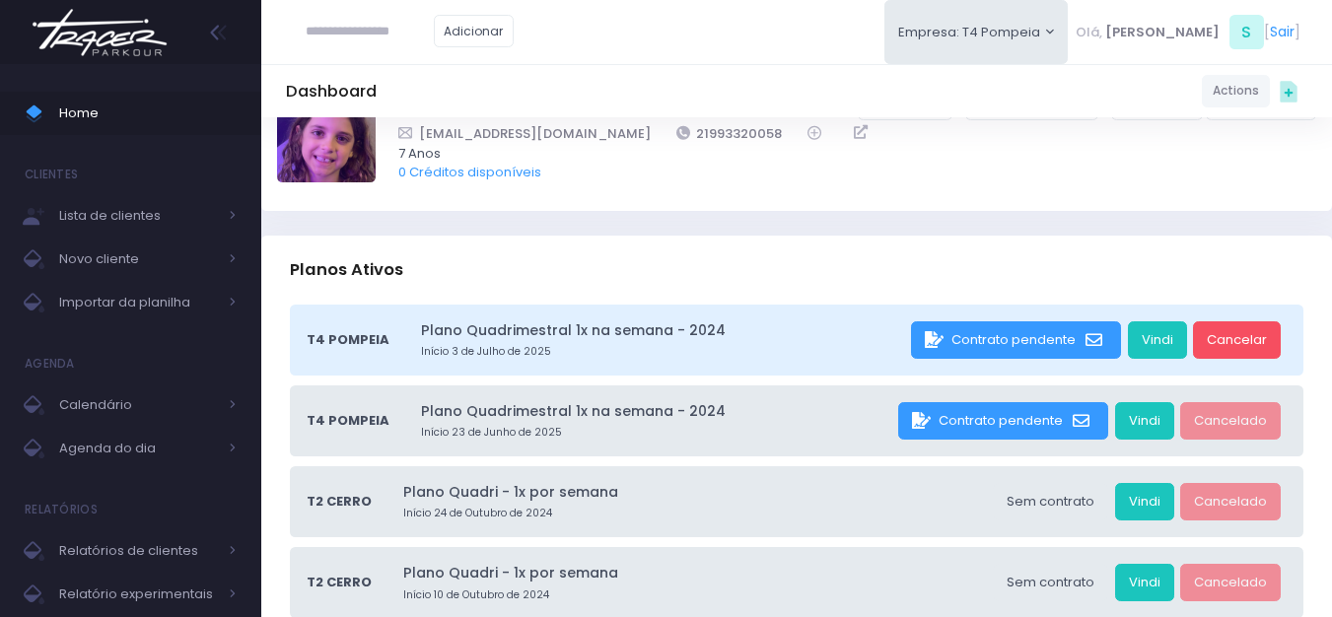
scroll to position [197, 0]
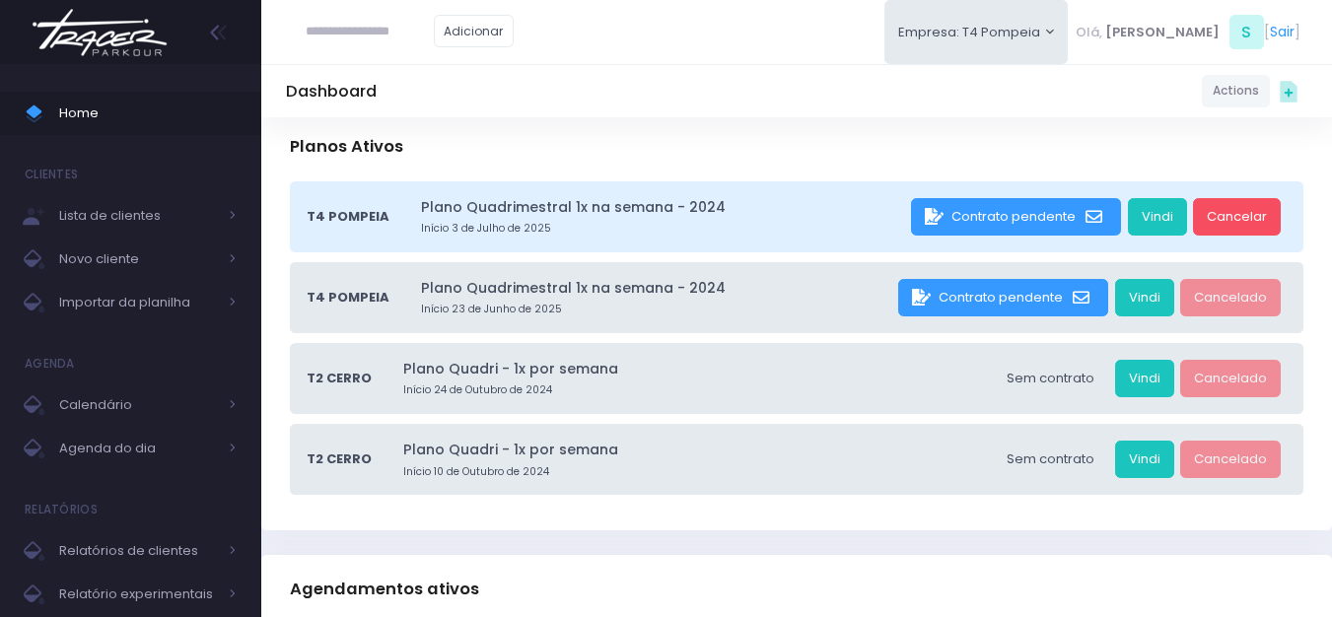
type input "*"
type input "**********"
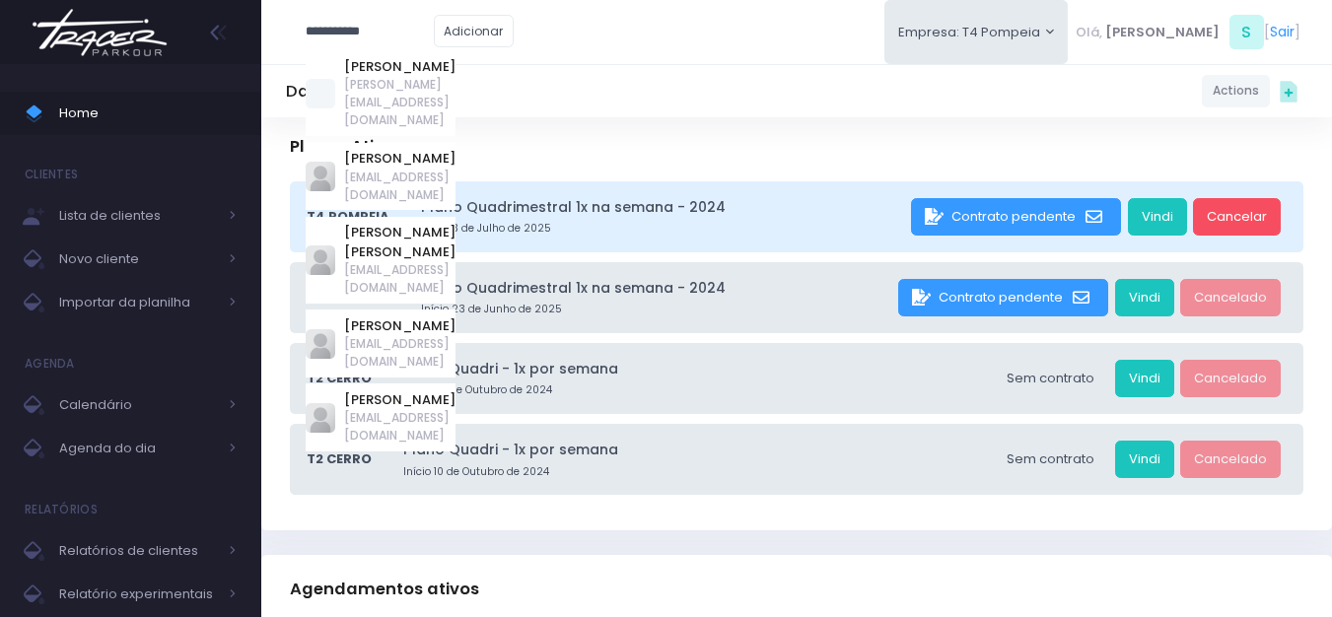
type input "*"
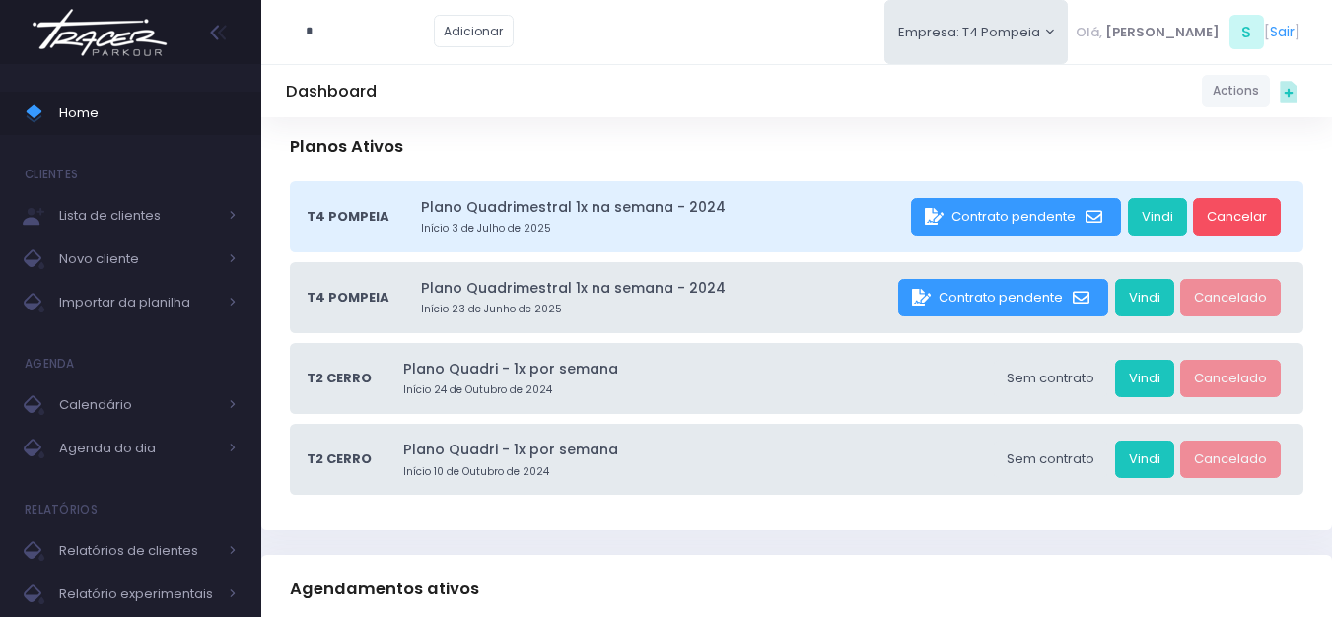
click at [275, 226] on div "T4 Pompeia Plano Quadrimestral 1x na semana - 2024 Início 3 de Julho de 2025 Co…" at bounding box center [796, 356] width 1071 height 350
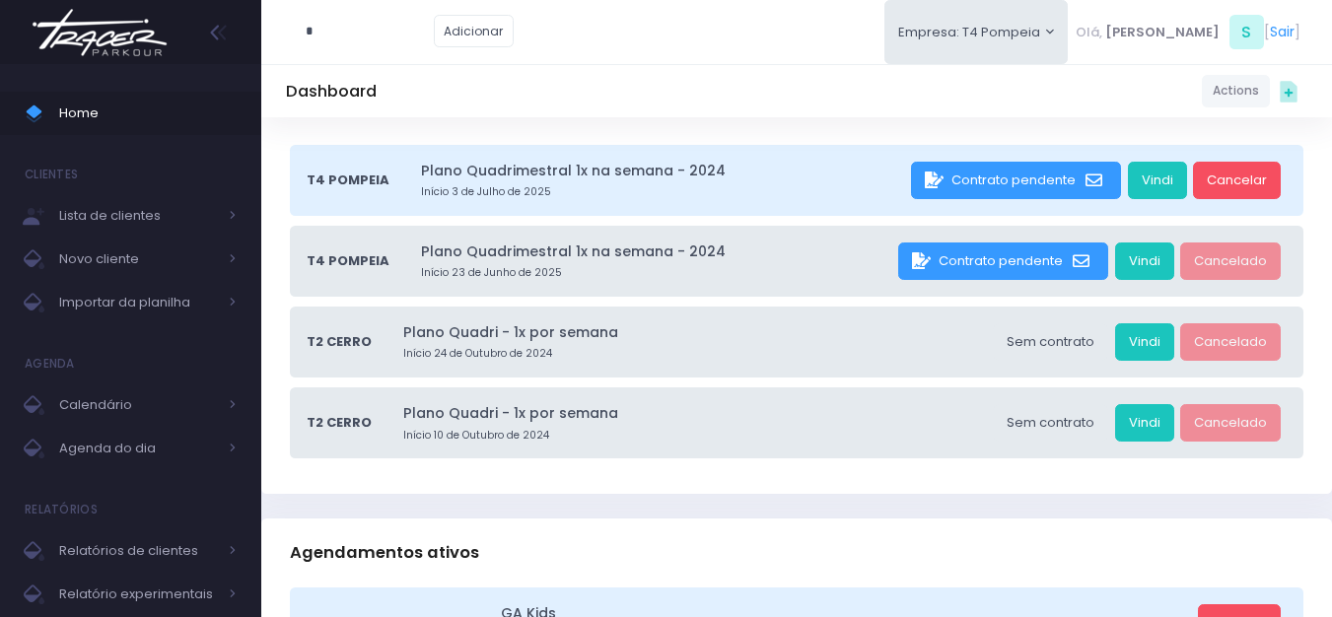
scroll to position [296, 0]
